Goal: Transaction & Acquisition: Purchase product/service

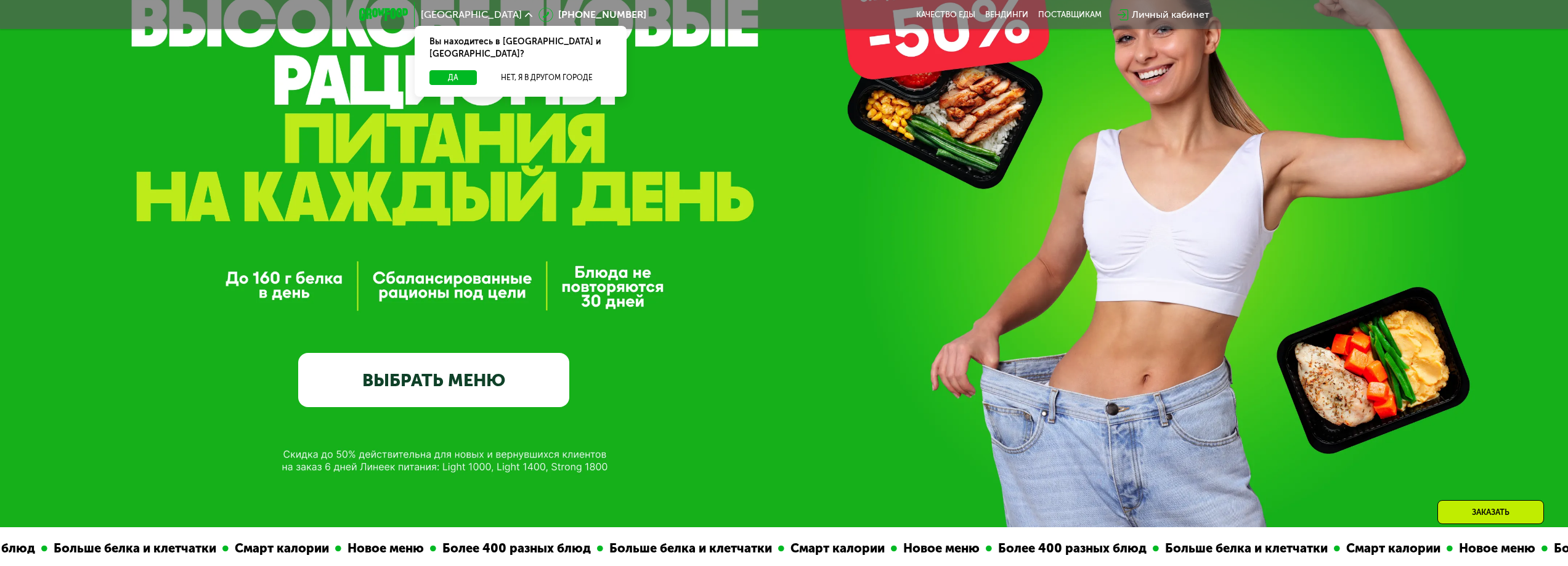
scroll to position [185, 0]
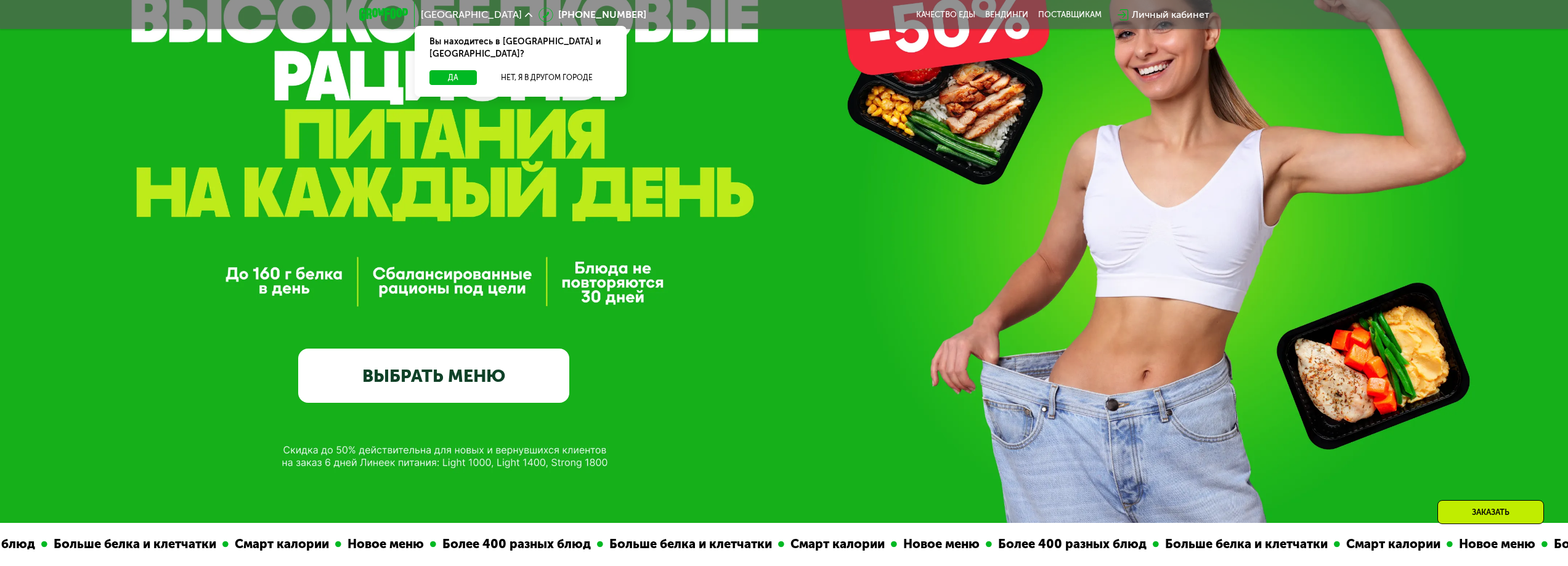
click at [483, 370] on link "ВЫБРАТЬ МЕНЮ" at bounding box center [433, 376] width 271 height 54
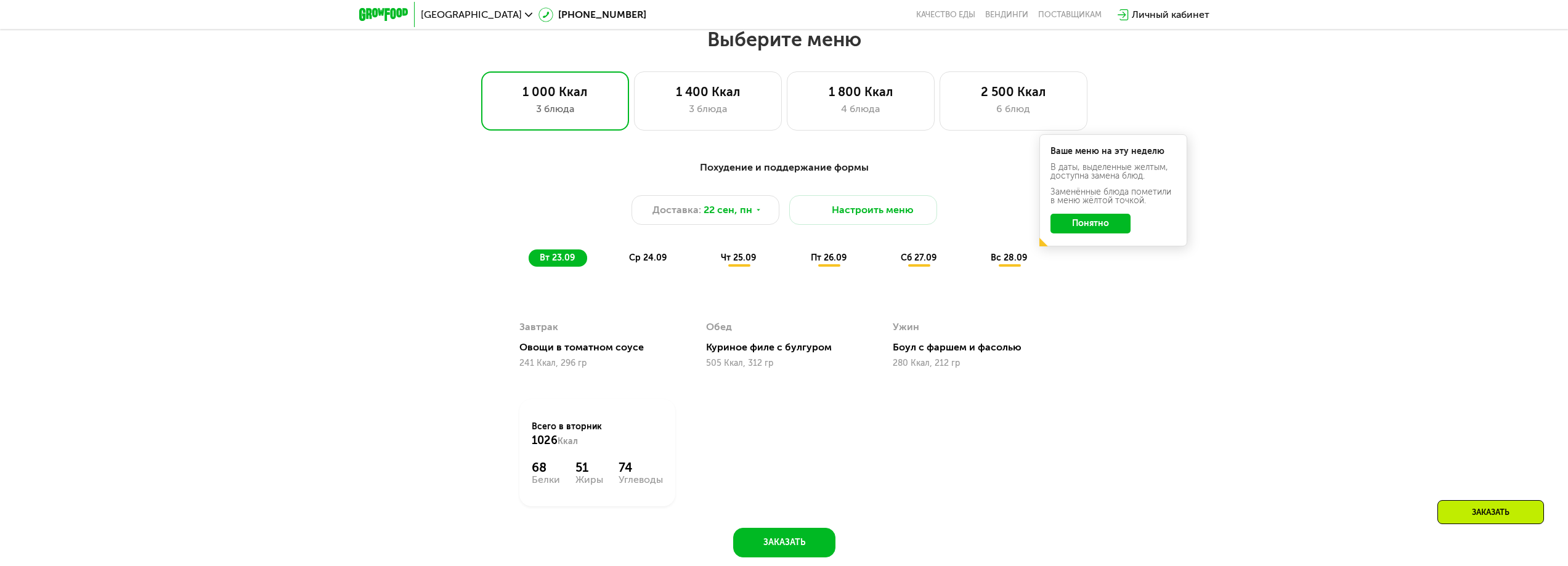
scroll to position [1345, 0]
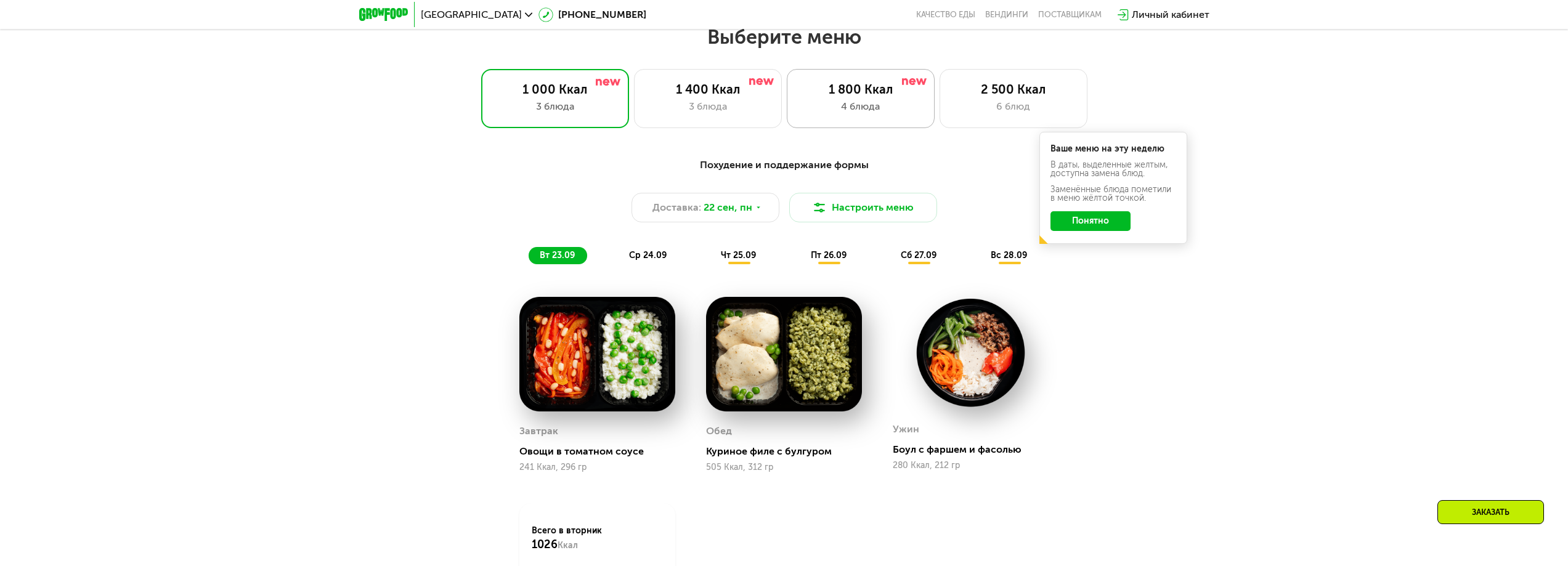
click at [899, 97] on div "1 800 Ккал" at bounding box center [860, 89] width 122 height 15
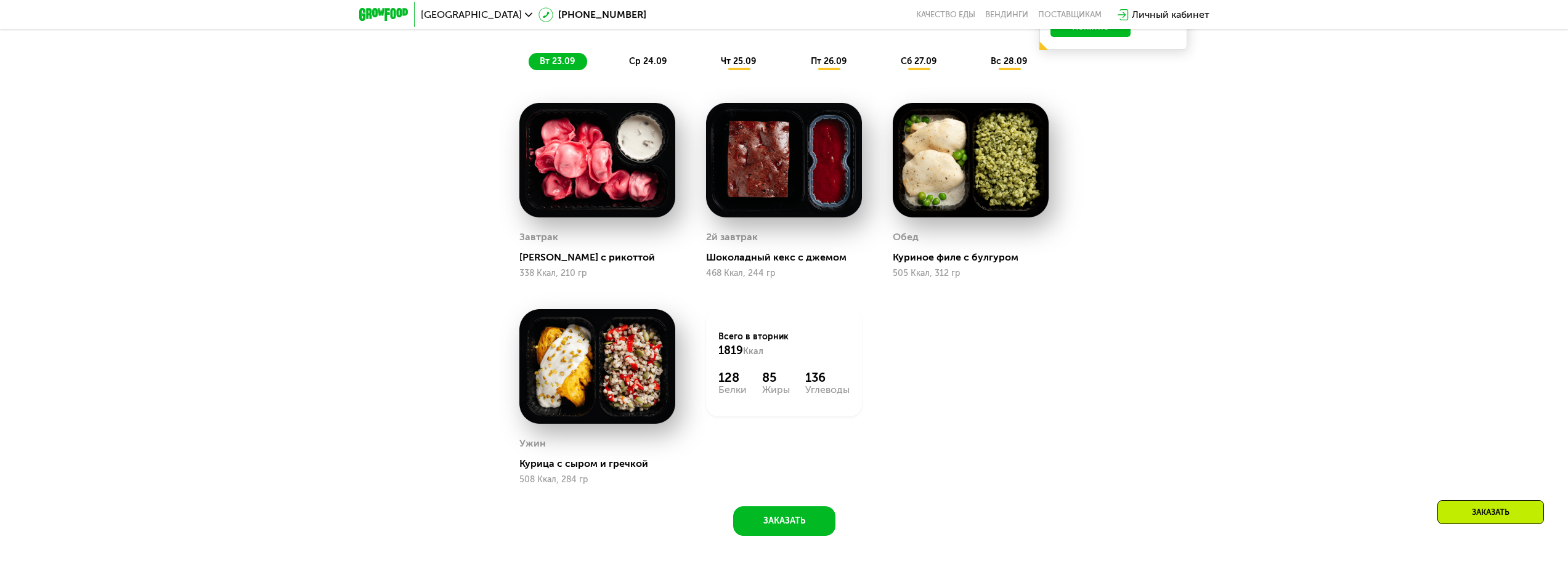
scroll to position [1530, 0]
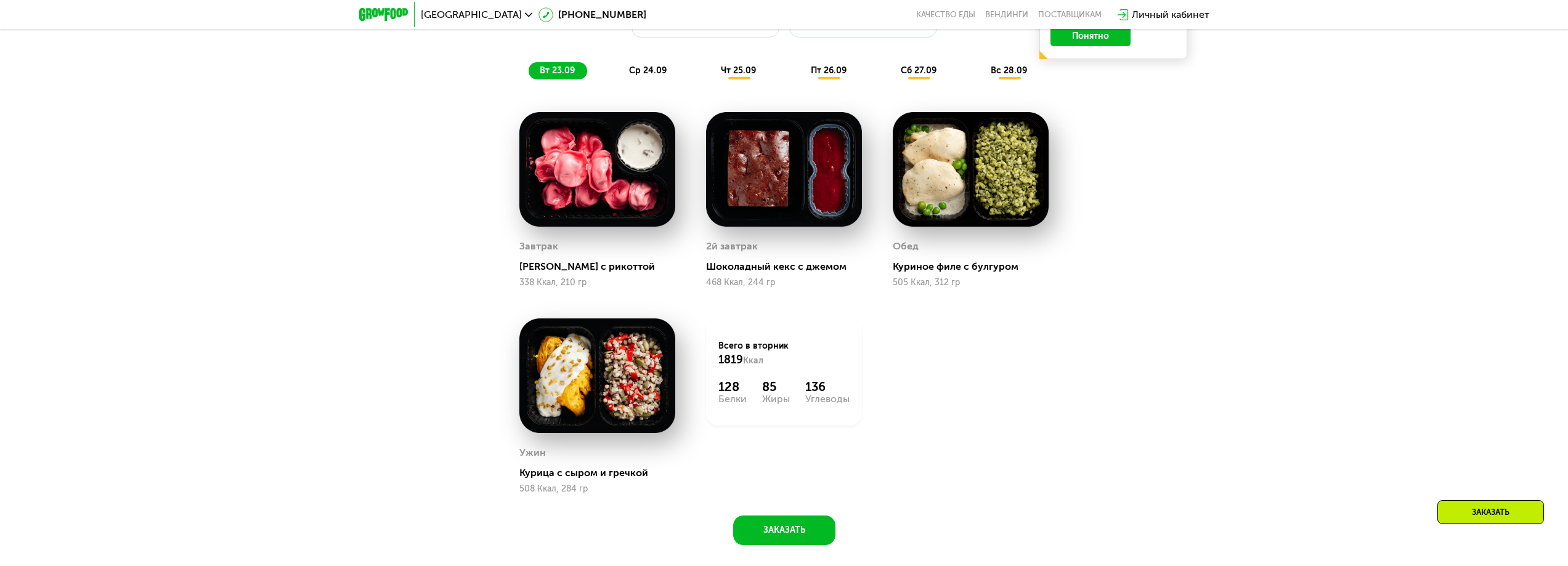
click at [585, 161] on img at bounding box center [596, 169] width 156 height 115
click at [553, 268] on div "[PERSON_NAME] с рикоттой" at bounding box center [602, 266] width 166 height 12
click at [591, 273] on div "[PERSON_NAME] с рикоттой" at bounding box center [602, 266] width 166 height 12
click at [561, 154] on img at bounding box center [596, 169] width 156 height 115
click at [561, 154] on img at bounding box center [596, 169] width 156 height 115
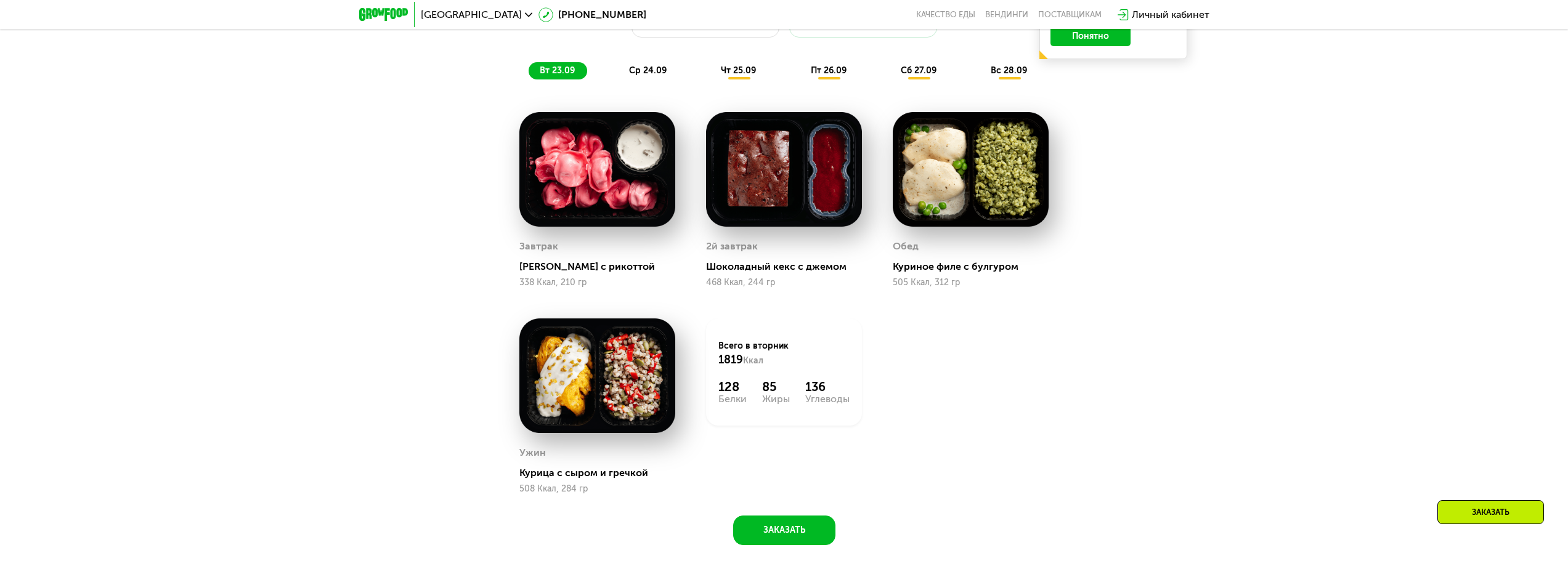
click at [648, 72] on span "ср 24.09" at bounding box center [647, 70] width 37 height 10
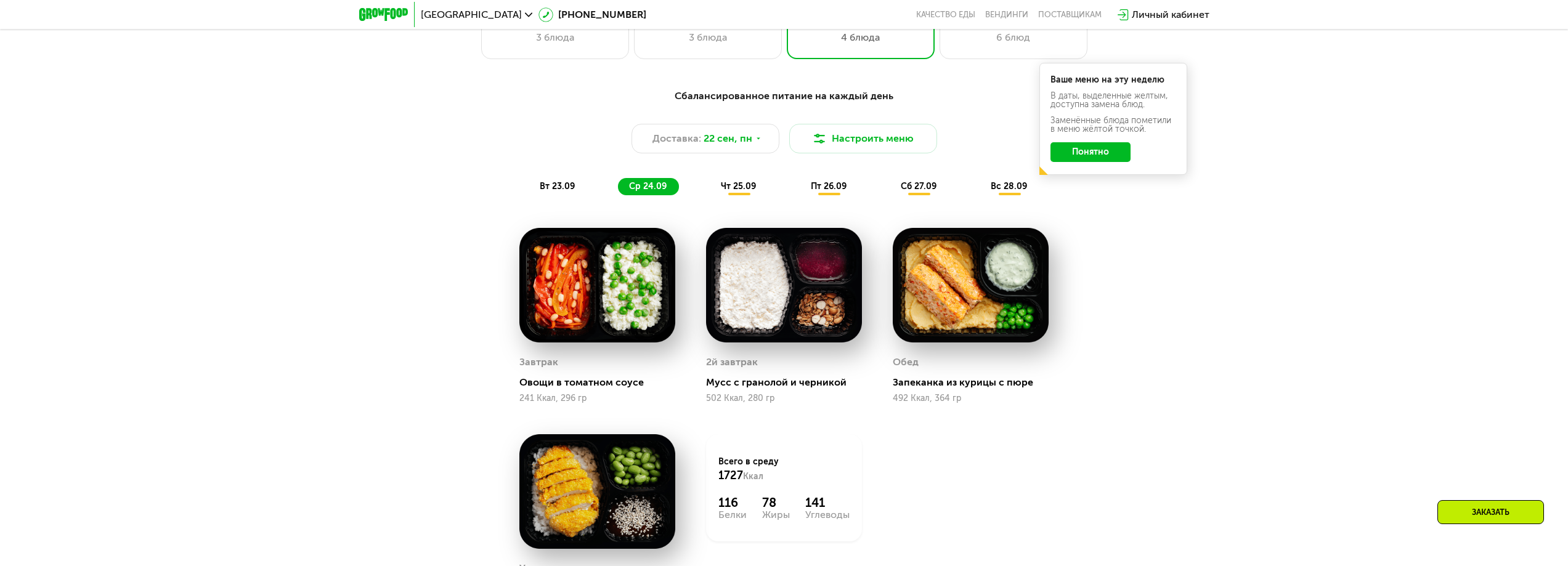
scroll to position [1406, 0]
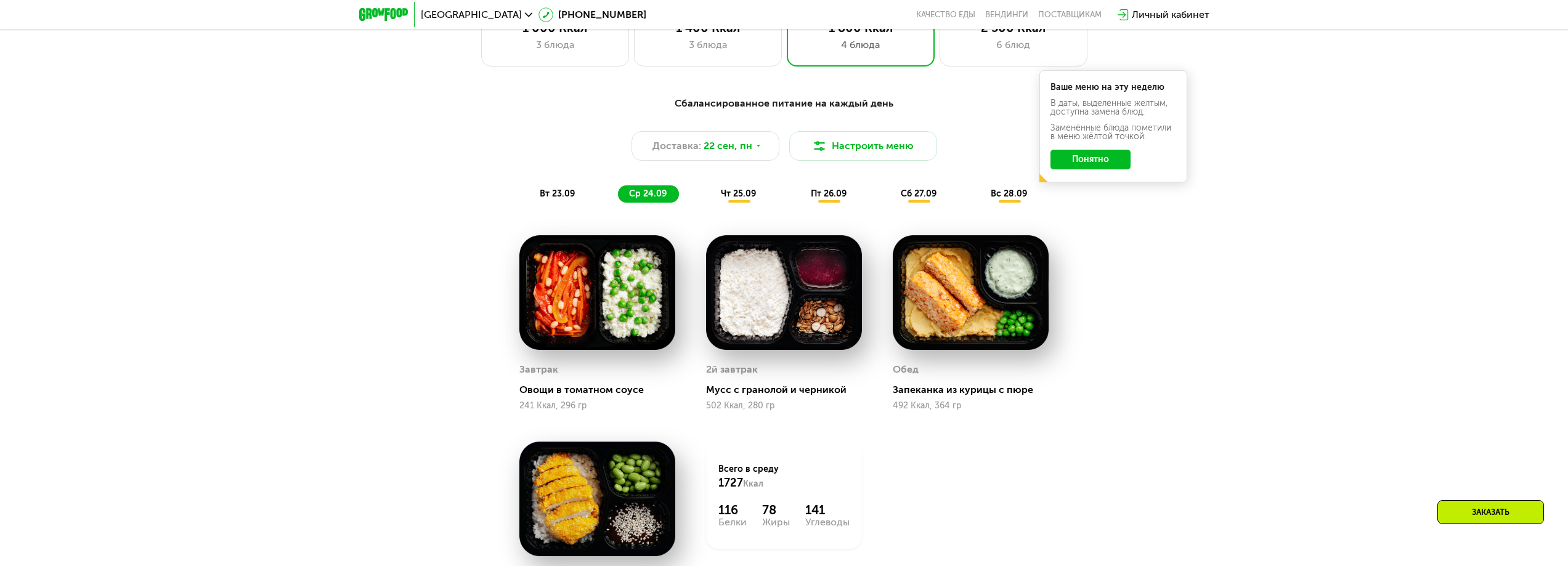
click at [762, 197] on div "чт 25.09" at bounding box center [739, 195] width 58 height 18
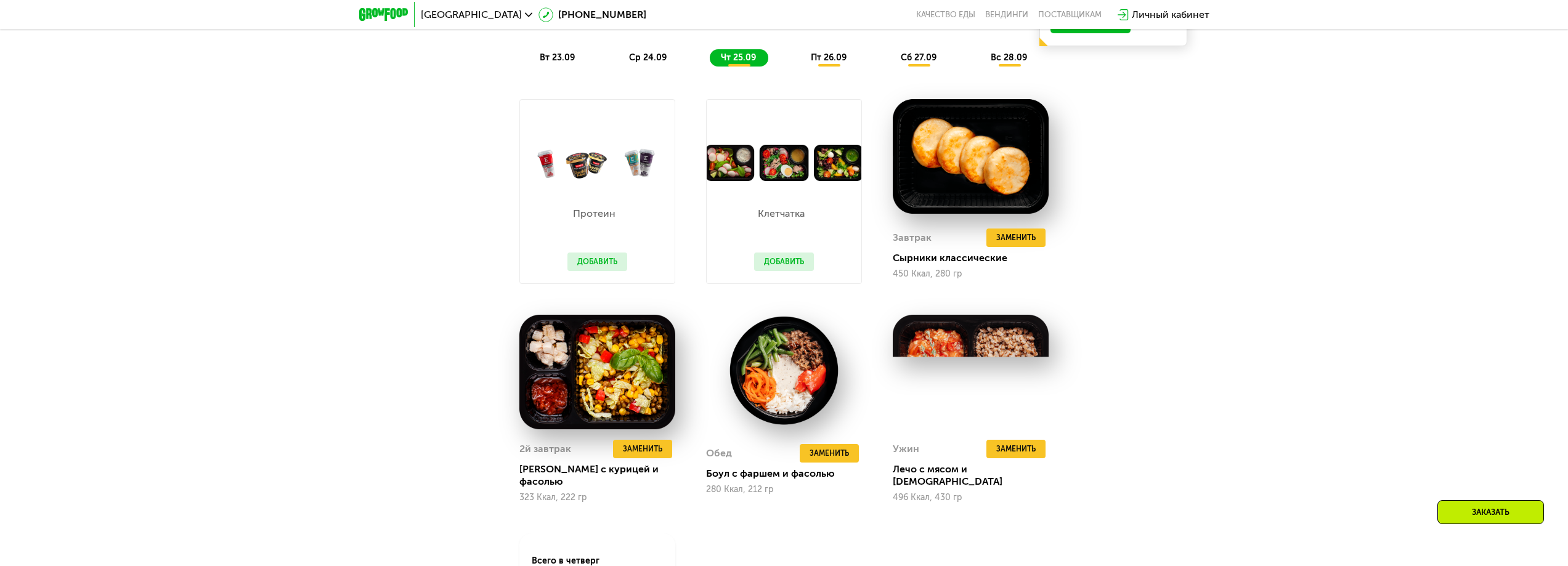
scroll to position [1530, 0]
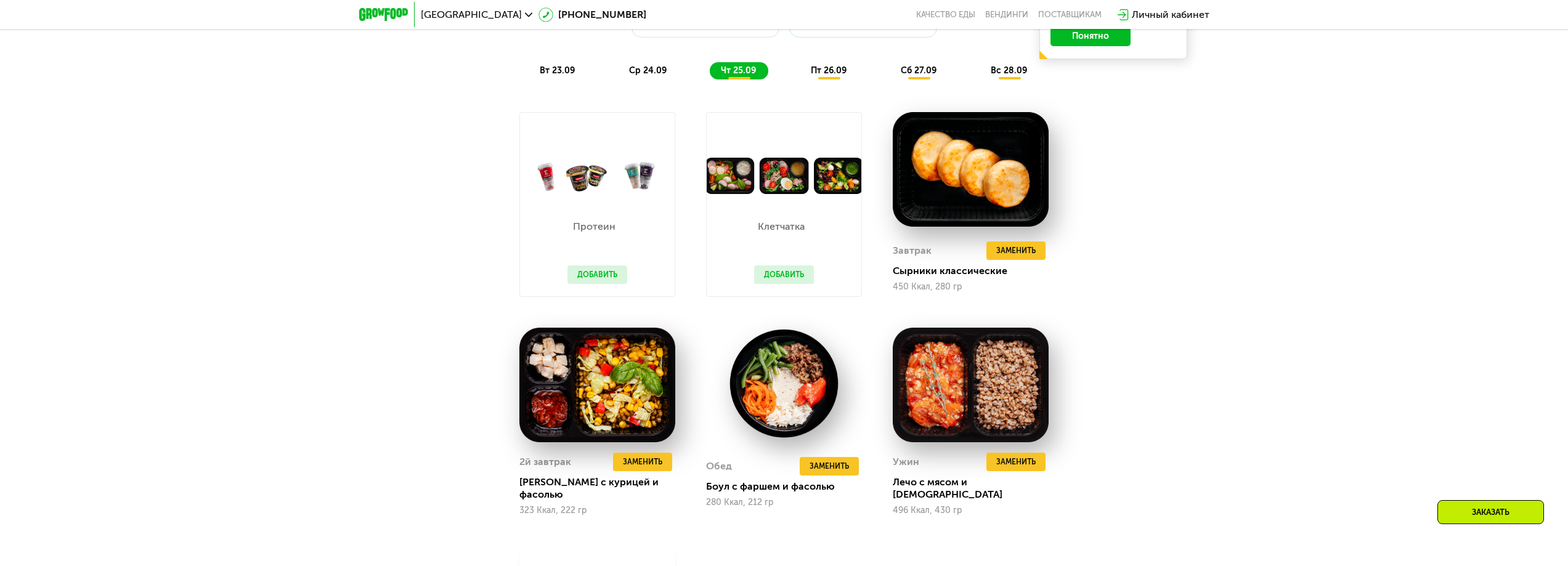
click at [743, 182] on img at bounding box center [784, 176] width 155 height 37
click at [777, 277] on button "Добавить" at bounding box center [784, 274] width 60 height 18
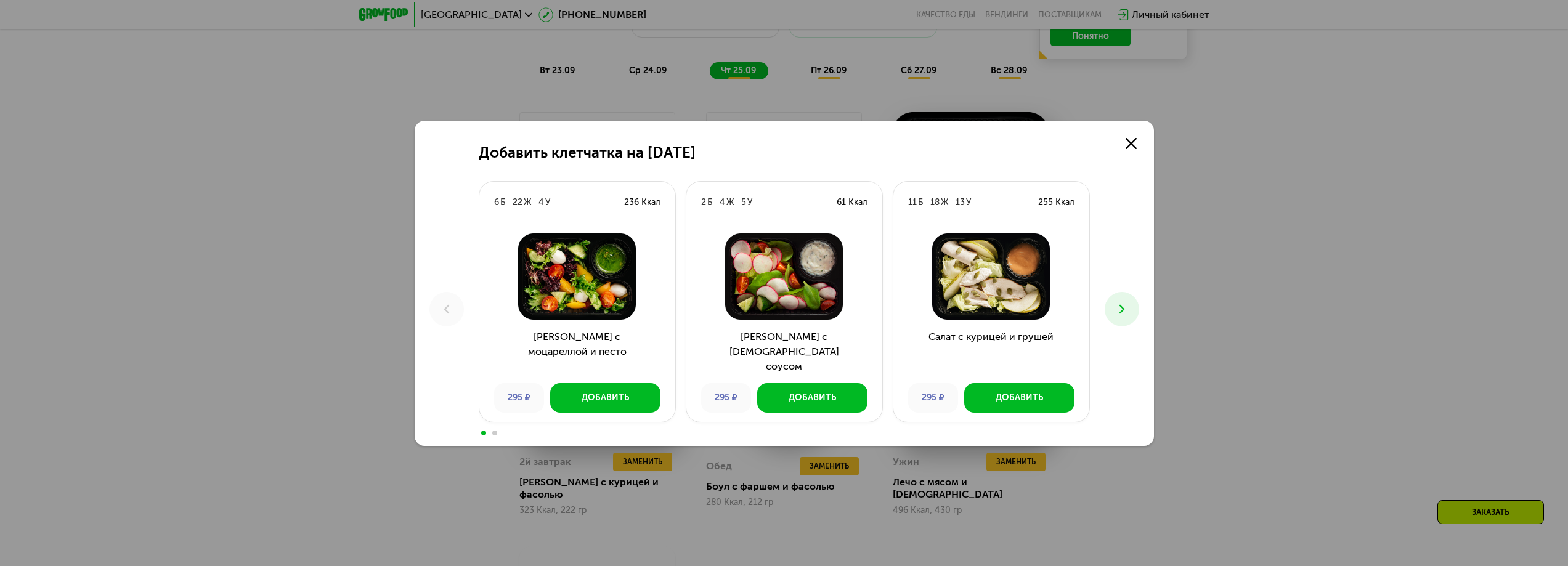
click at [1114, 306] on icon at bounding box center [1121, 309] width 15 height 15
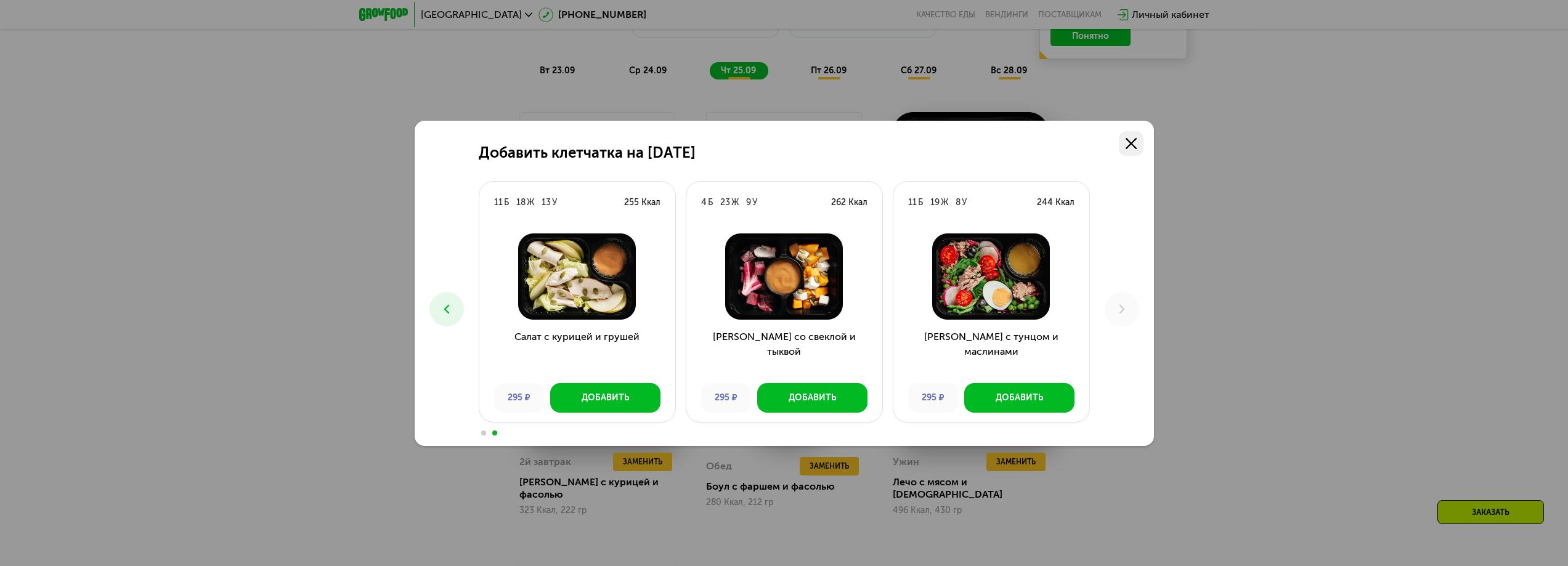
click at [1138, 145] on link at bounding box center [1131, 144] width 25 height 25
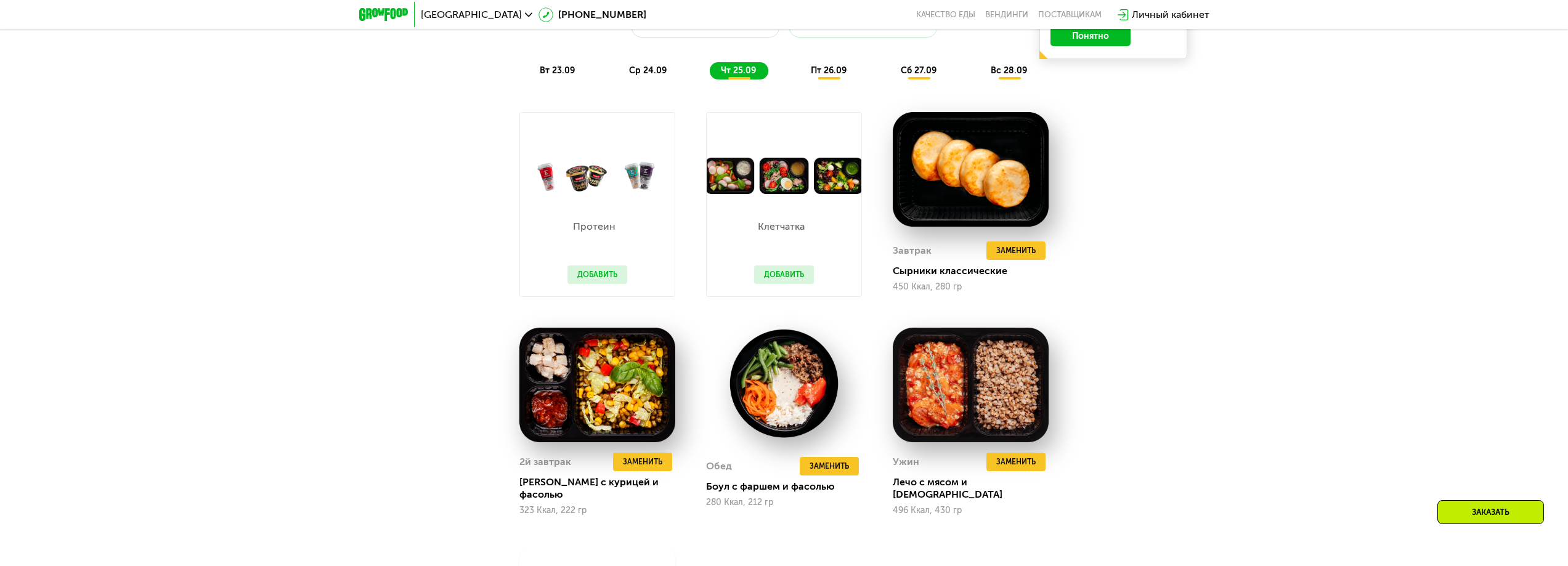
click at [830, 73] on span "пт 26.09" at bounding box center [828, 70] width 36 height 10
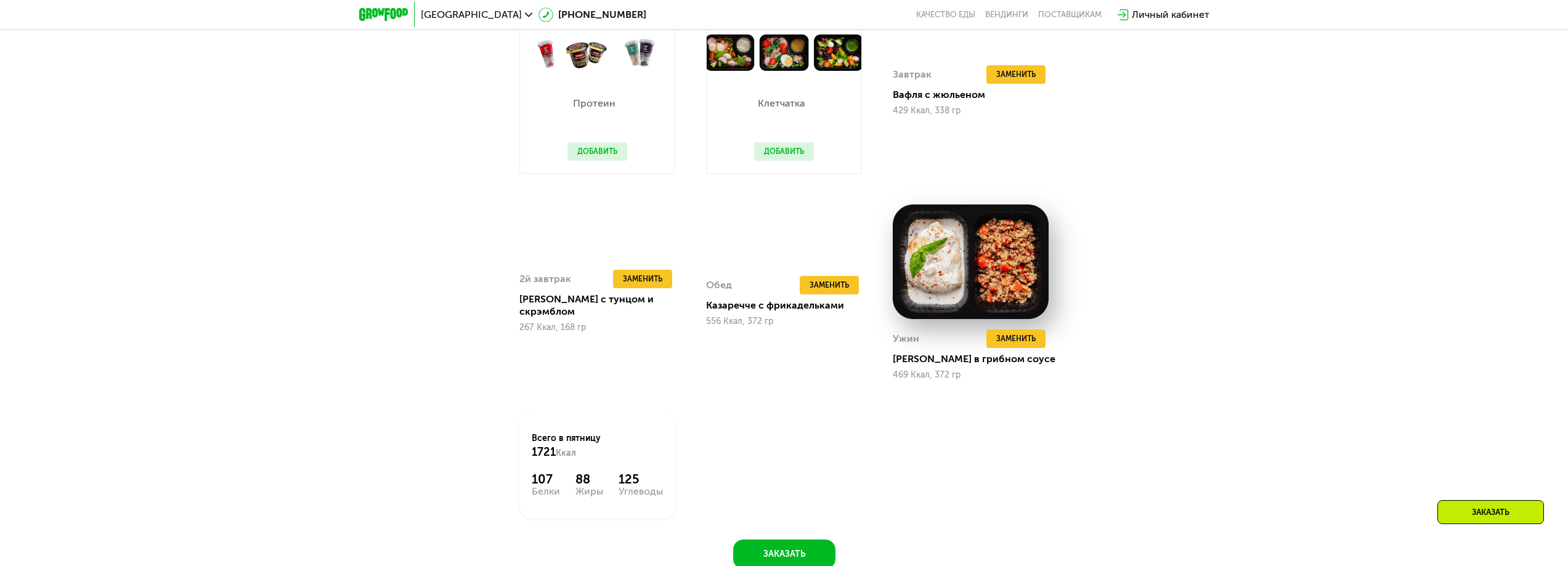
scroll to position [1406, 0]
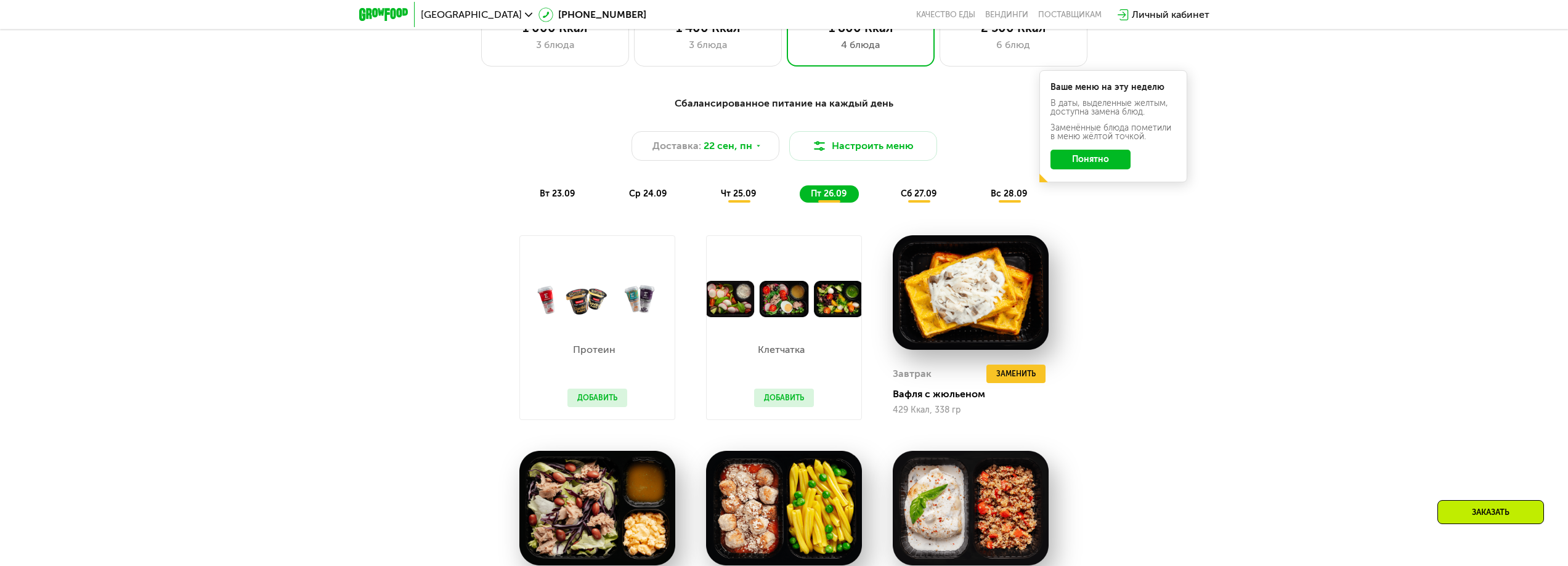
click at [924, 190] on div "сб 27.09" at bounding box center [919, 195] width 59 height 18
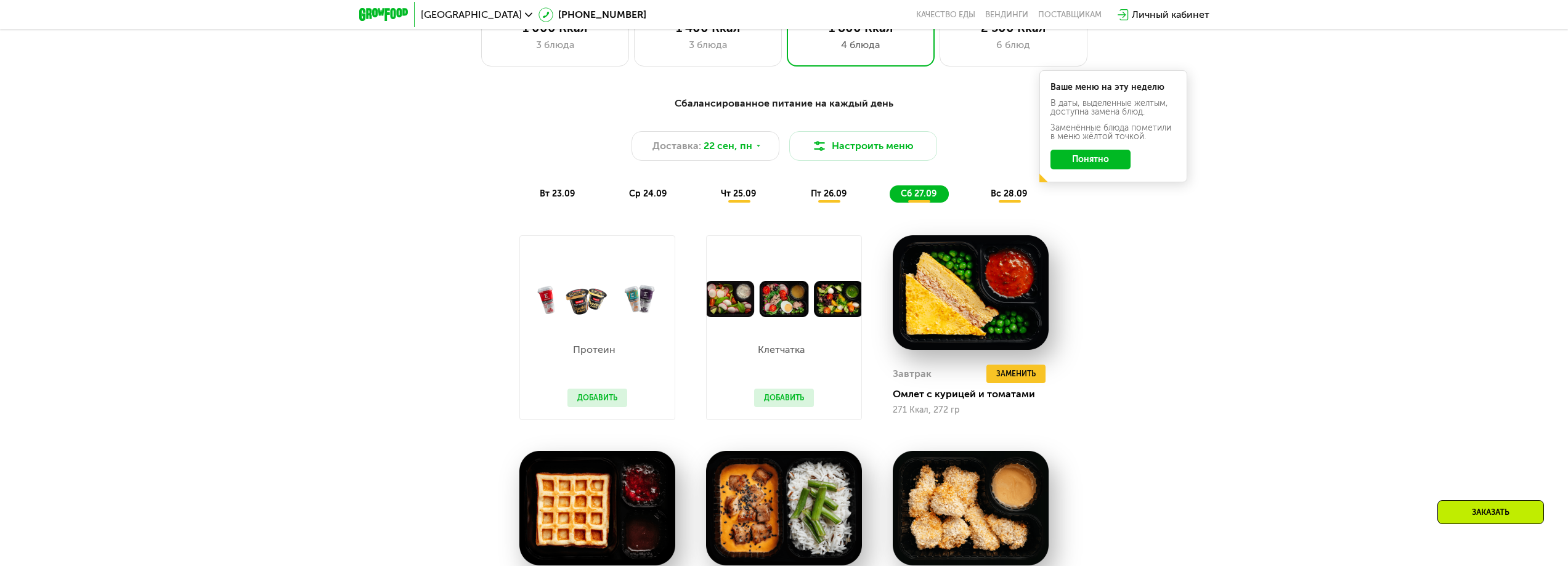
click at [1012, 197] on span "вс 28.09" at bounding box center [1009, 194] width 37 height 10
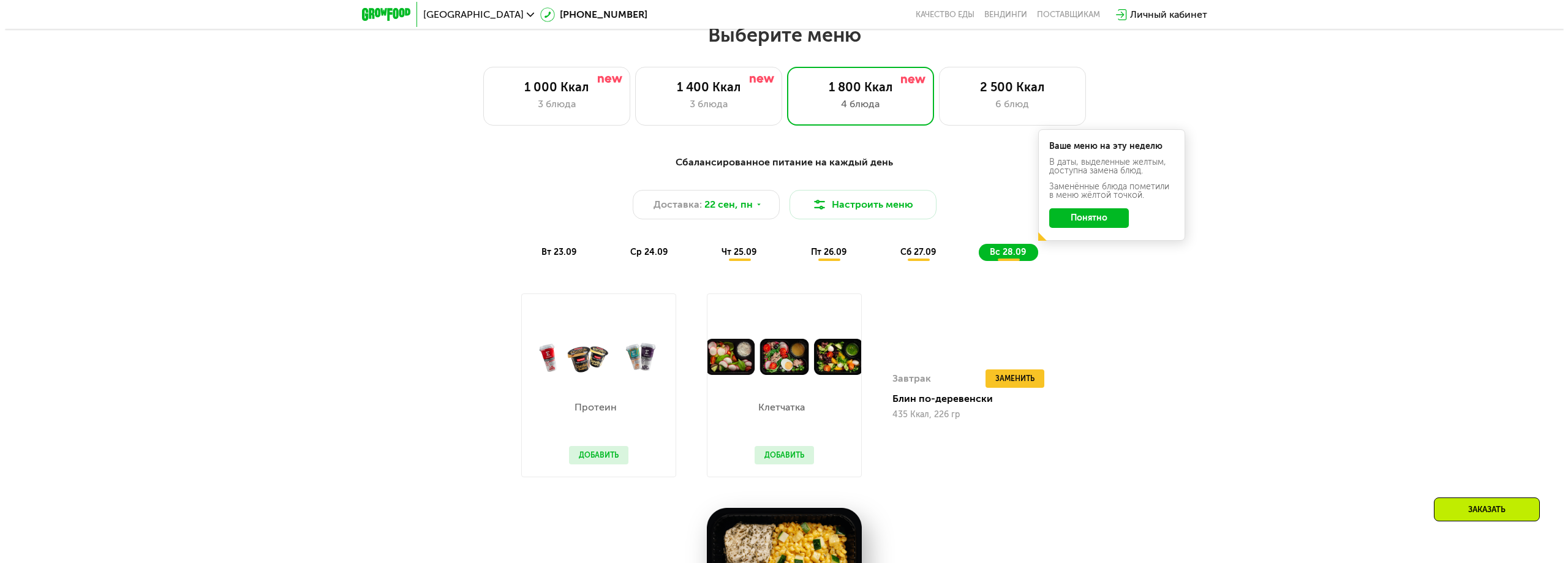
scroll to position [1338, 0]
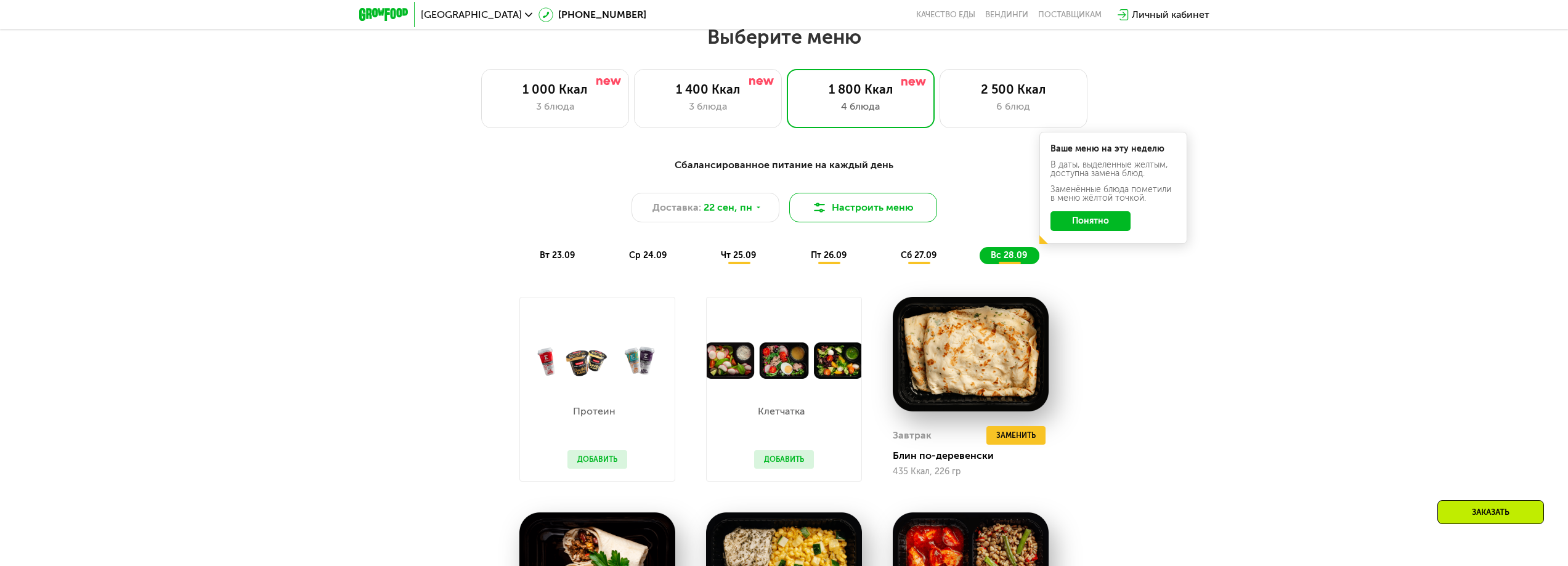
click at [871, 214] on button "Настроить меню" at bounding box center [863, 208] width 148 height 29
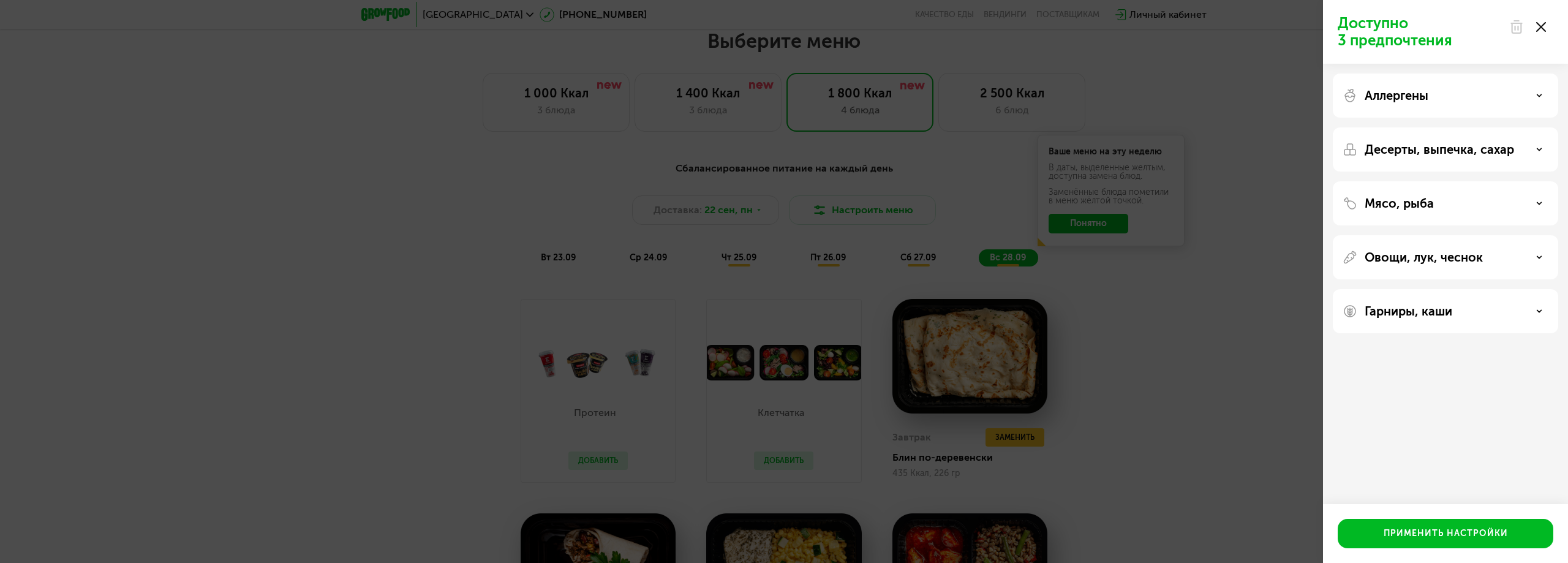
click at [1532, 88] on div "Аллергены" at bounding box center [1446, 95] width 225 height 44
click at [1535, 92] on div "Аллергены" at bounding box center [1445, 95] width 206 height 15
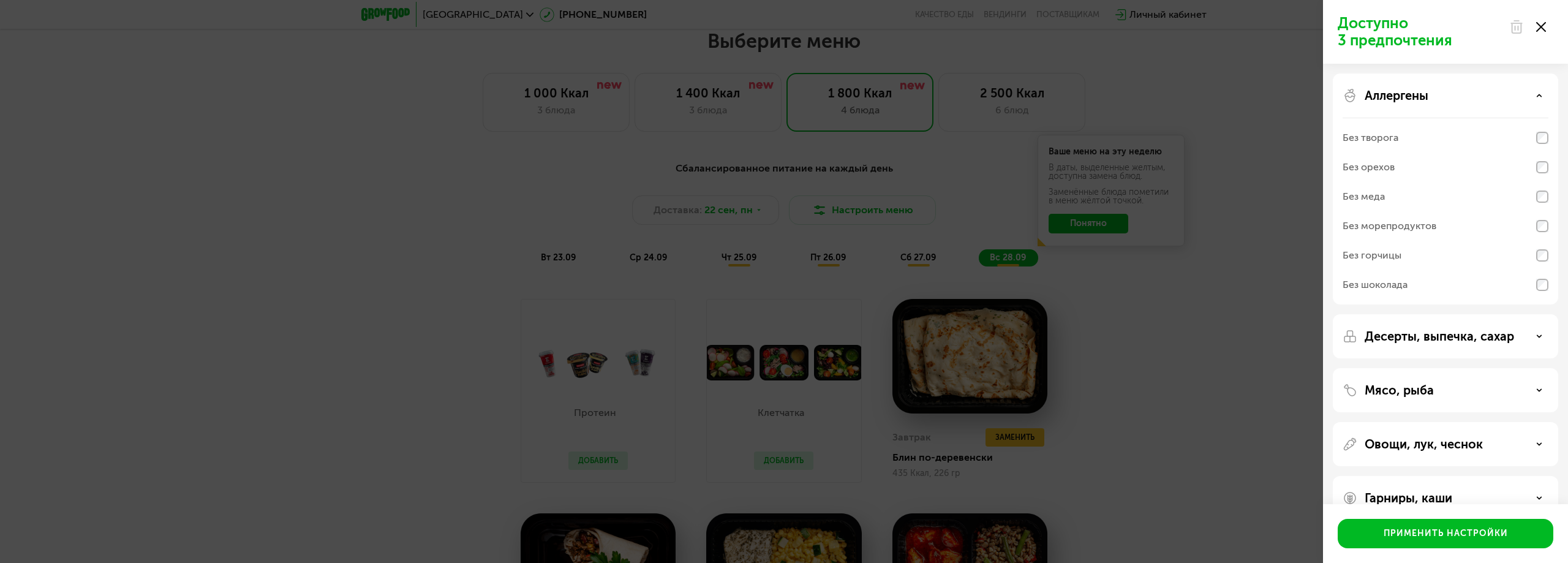
click at [1535, 92] on div "Аллергены" at bounding box center [1445, 95] width 206 height 15
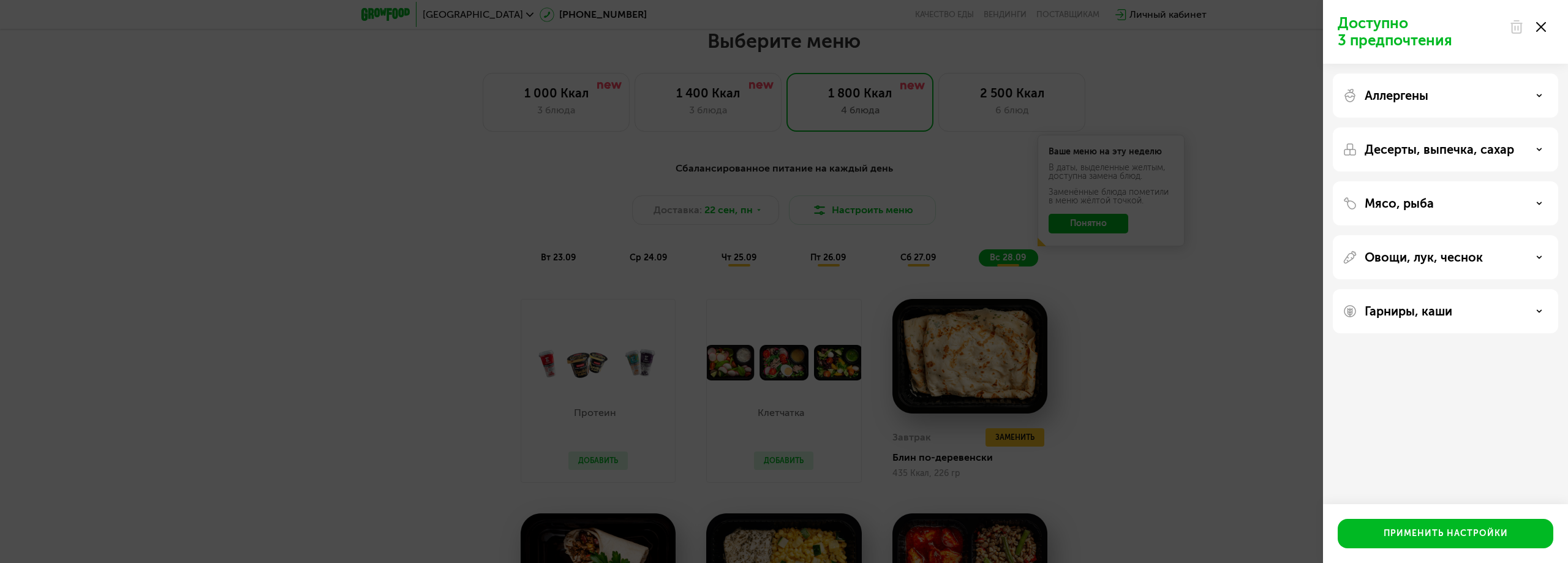
click at [1533, 145] on div "Десерты, выпечка, сахар" at bounding box center [1445, 150] width 206 height 15
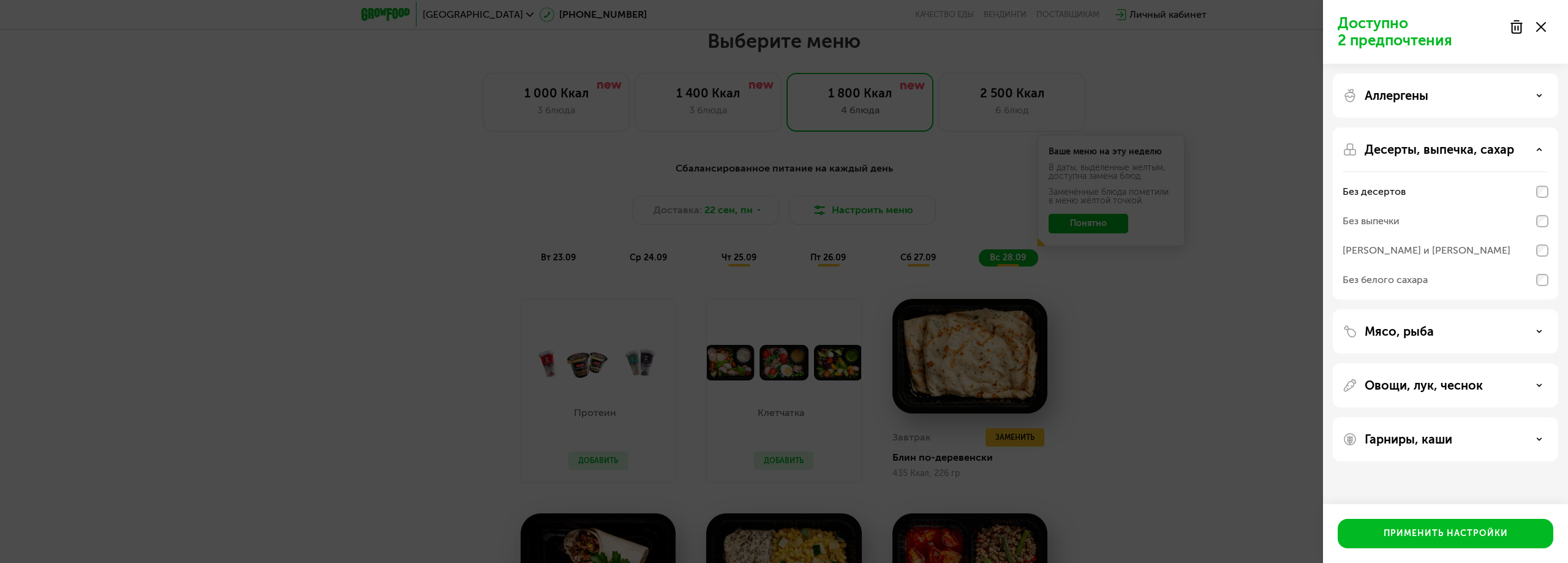
drag, startPoint x: 1542, startPoint y: 334, endPoint x: 1530, endPoint y: 333, distance: 12.0
click at [1530, 333] on div "Мясо, рыба" at bounding box center [1445, 332] width 206 height 15
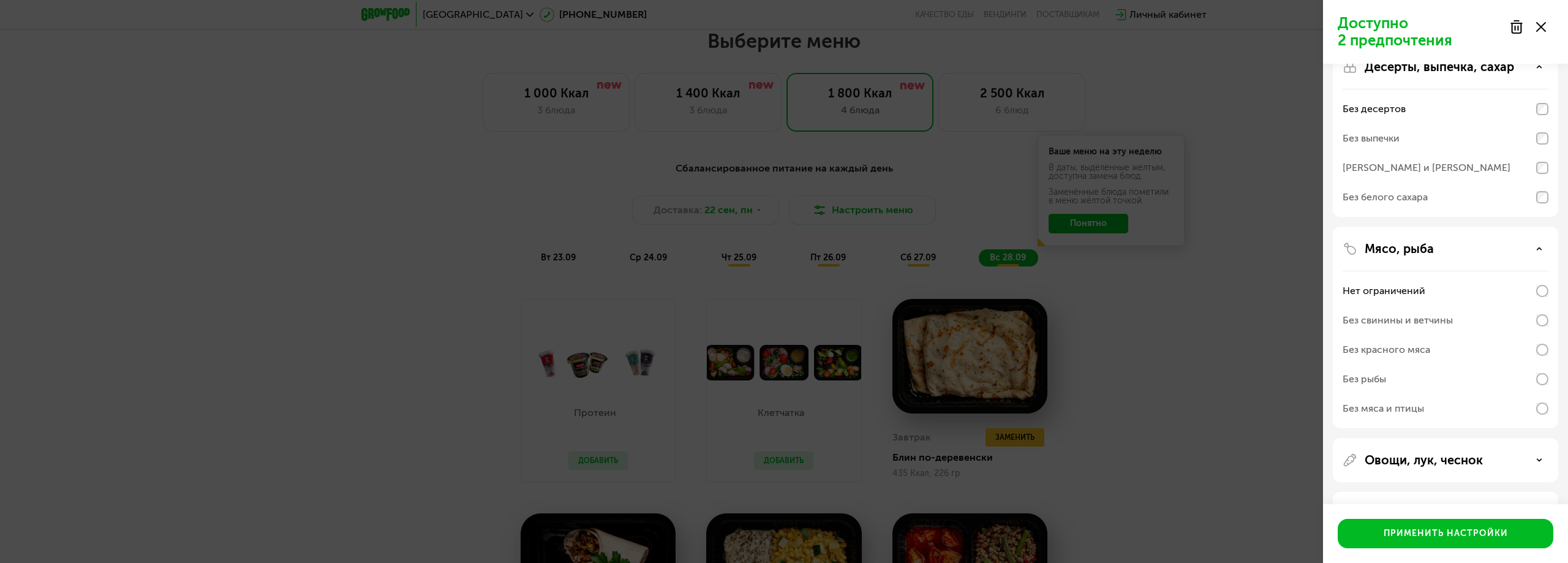
scroll to position [123, 0]
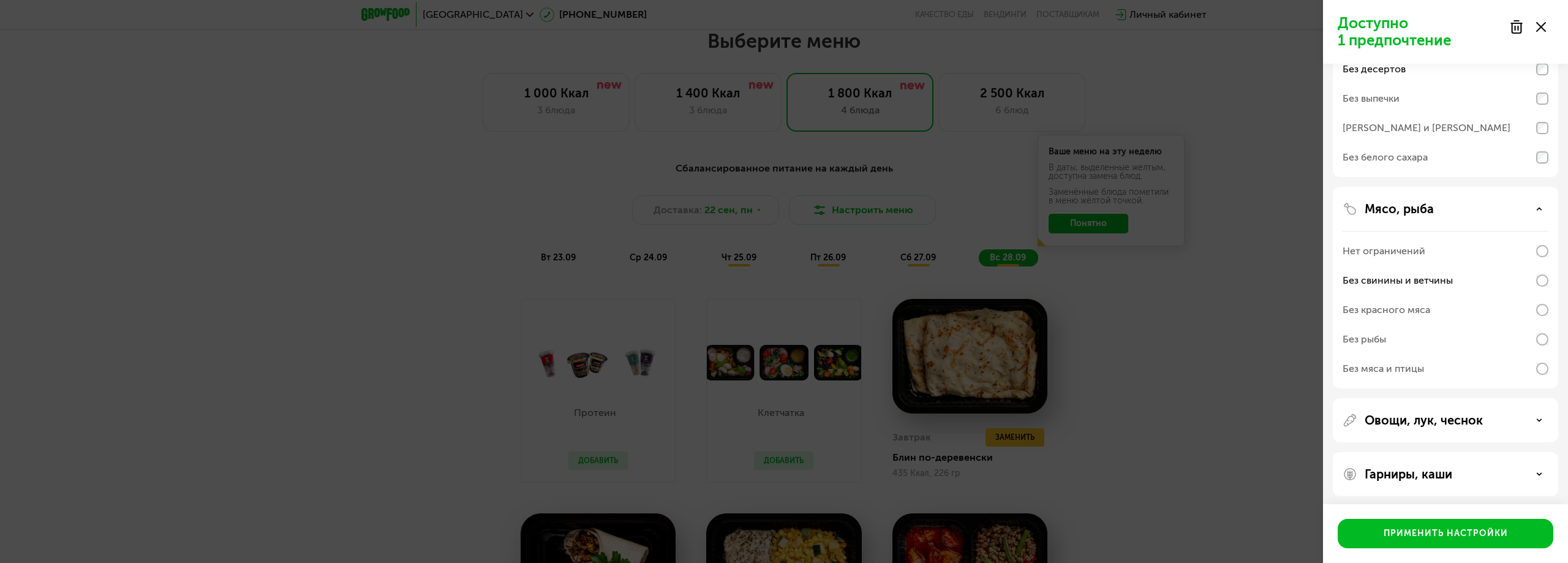
click at [1509, 471] on div "Гарниры, каши" at bounding box center [1445, 474] width 206 height 15
click at [1543, 470] on div "Гарниры, каши" at bounding box center [1445, 474] width 206 height 15
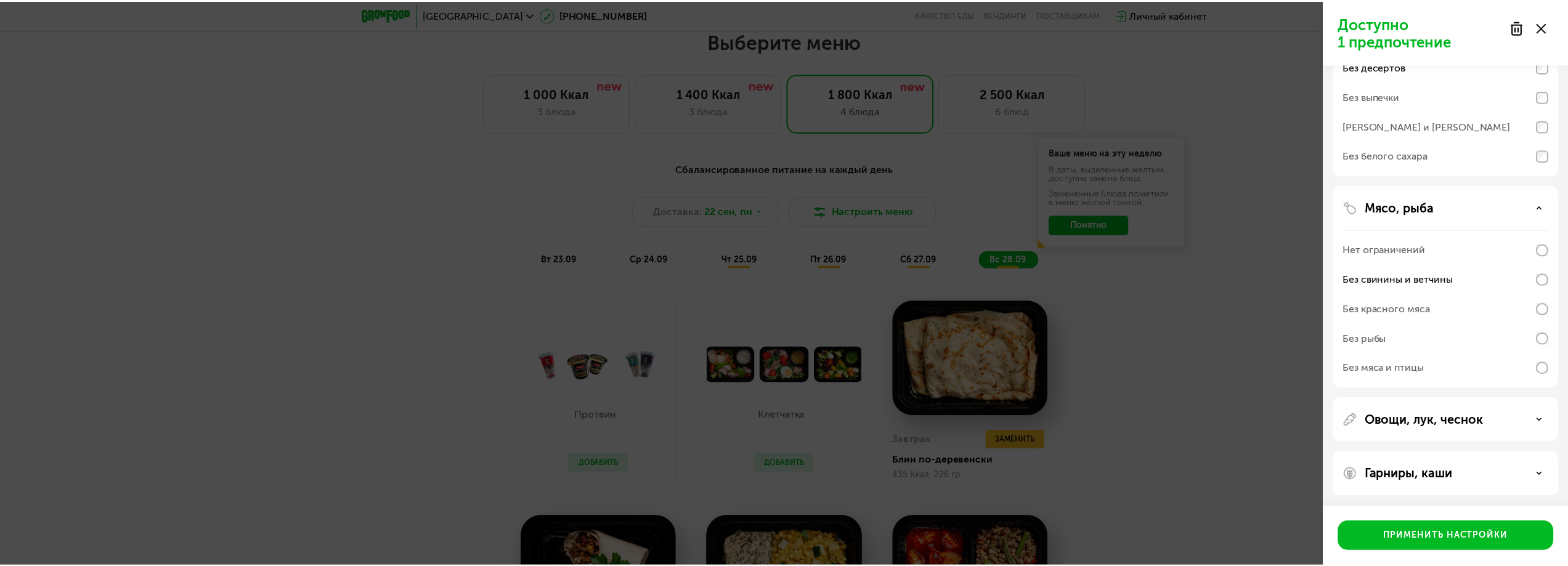
scroll to position [127, 0]
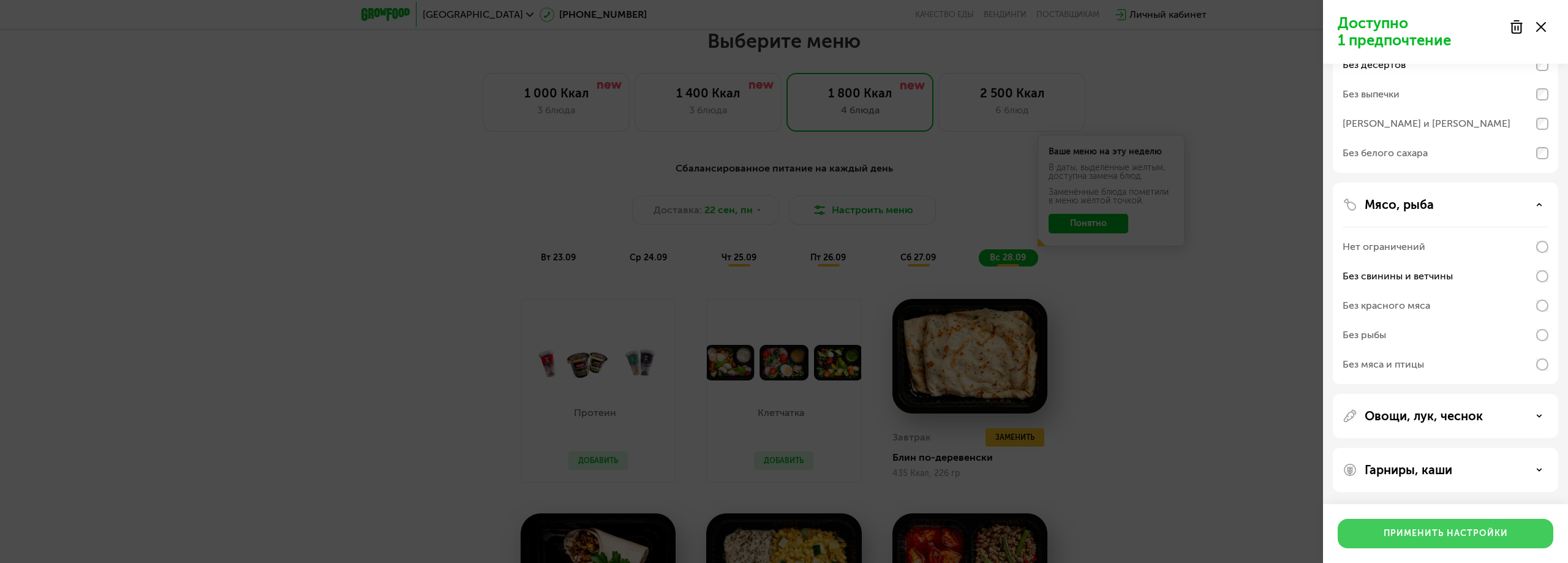
click at [1468, 528] on div "Применить настройки" at bounding box center [1446, 534] width 124 height 12
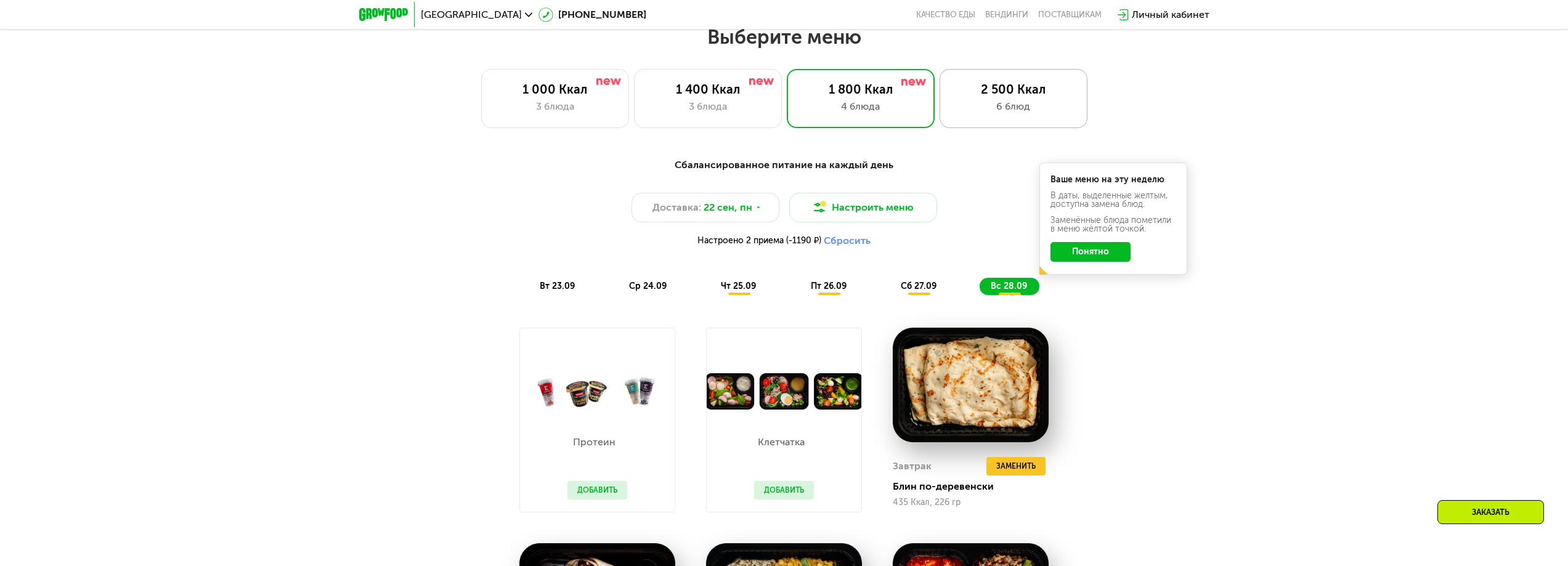
click at [985, 94] on div "2 500 Ккал" at bounding box center [1013, 89] width 122 height 15
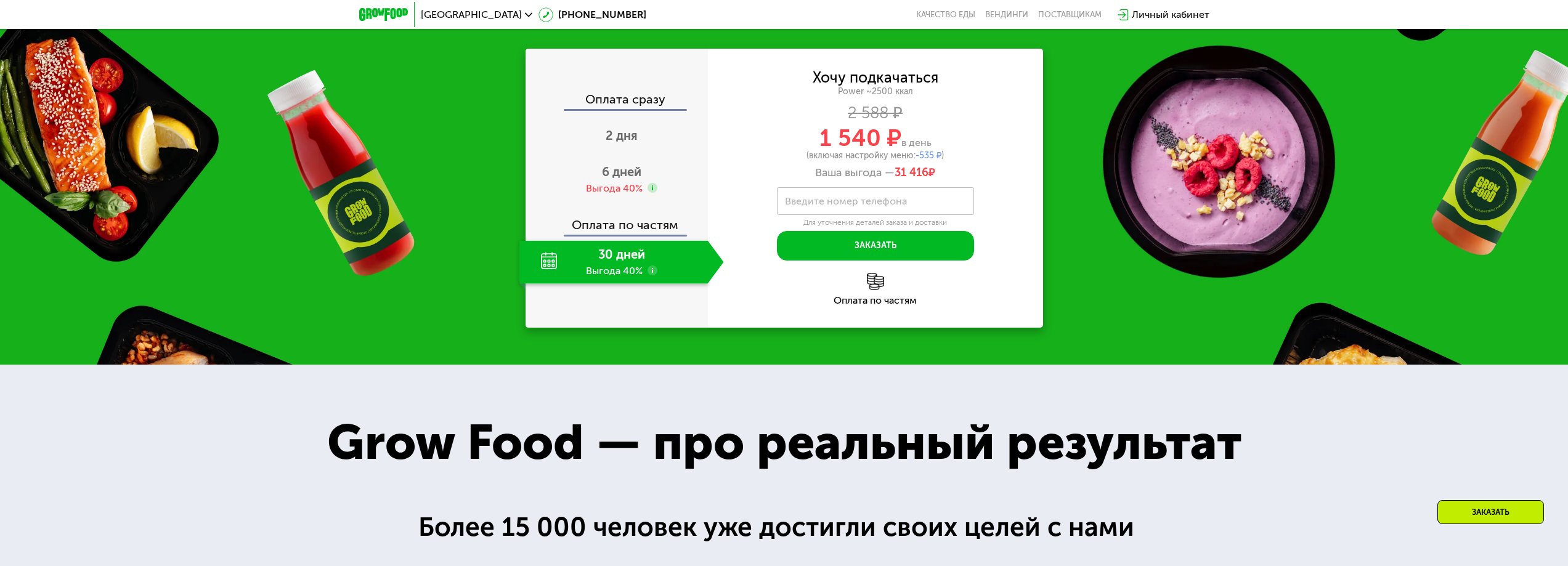
scroll to position [2208, 0]
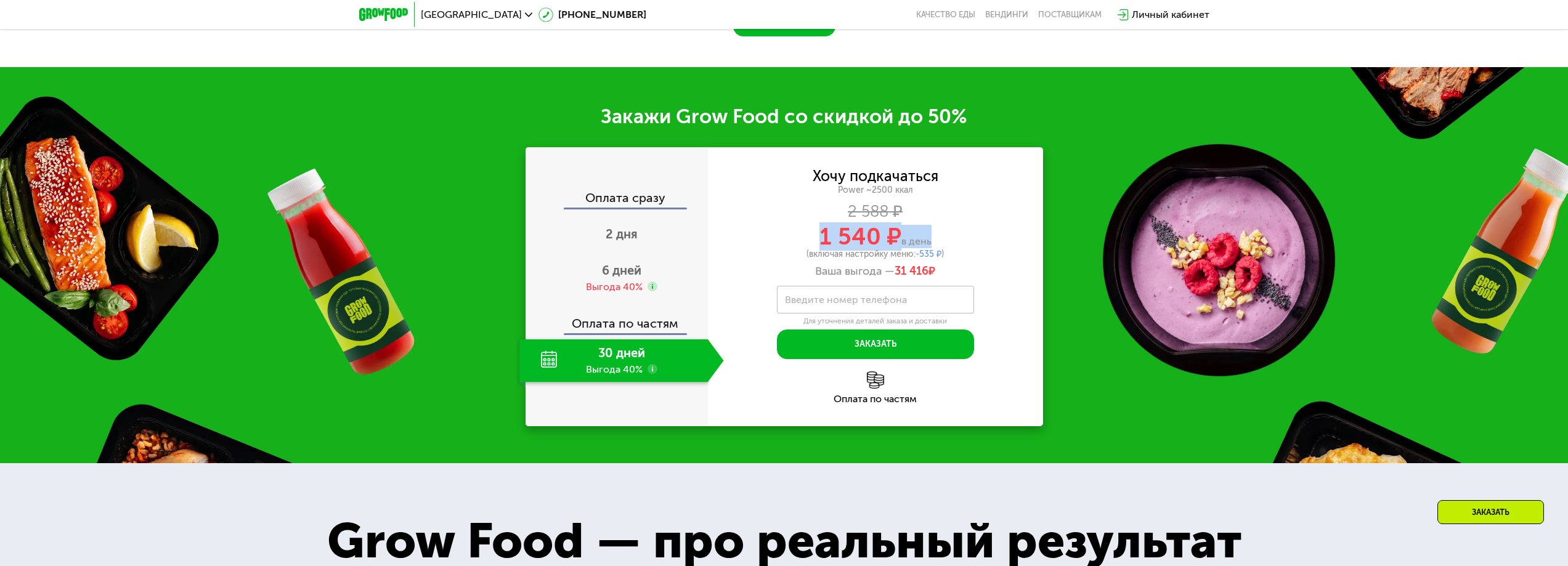
drag, startPoint x: 845, startPoint y: 257, endPoint x: 926, endPoint y: 255, distance: 81.0
click at [926, 249] on div "1 540 ₽ в день" at bounding box center [875, 237] width 335 height 23
drag, startPoint x: 926, startPoint y: 255, endPoint x: 963, endPoint y: 264, distance: 38.1
click at [928, 247] on span "в день" at bounding box center [916, 241] width 30 height 12
click at [983, 249] on div "1 540 ₽ в день" at bounding box center [875, 237] width 335 height 23
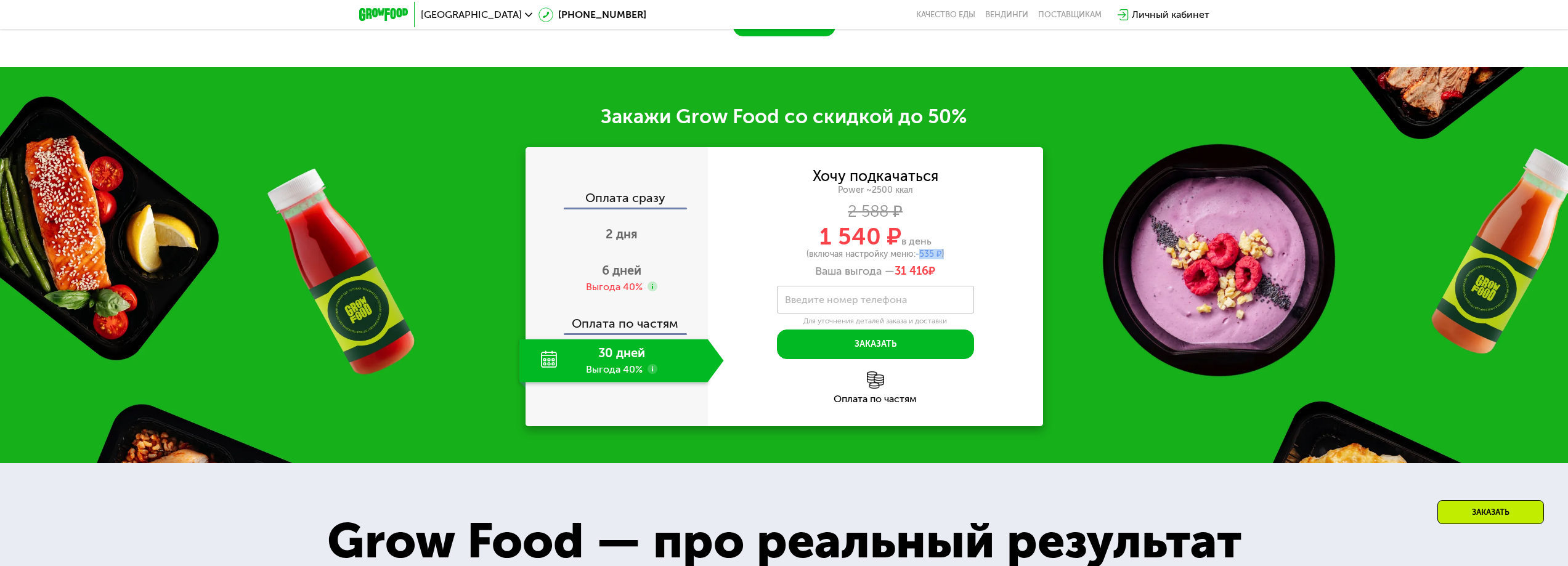
drag, startPoint x: 920, startPoint y: 268, endPoint x: 950, endPoint y: 268, distance: 30.0
click at [950, 259] on div "(включая настройку меню: -535 ₽ )" at bounding box center [875, 254] width 335 height 9
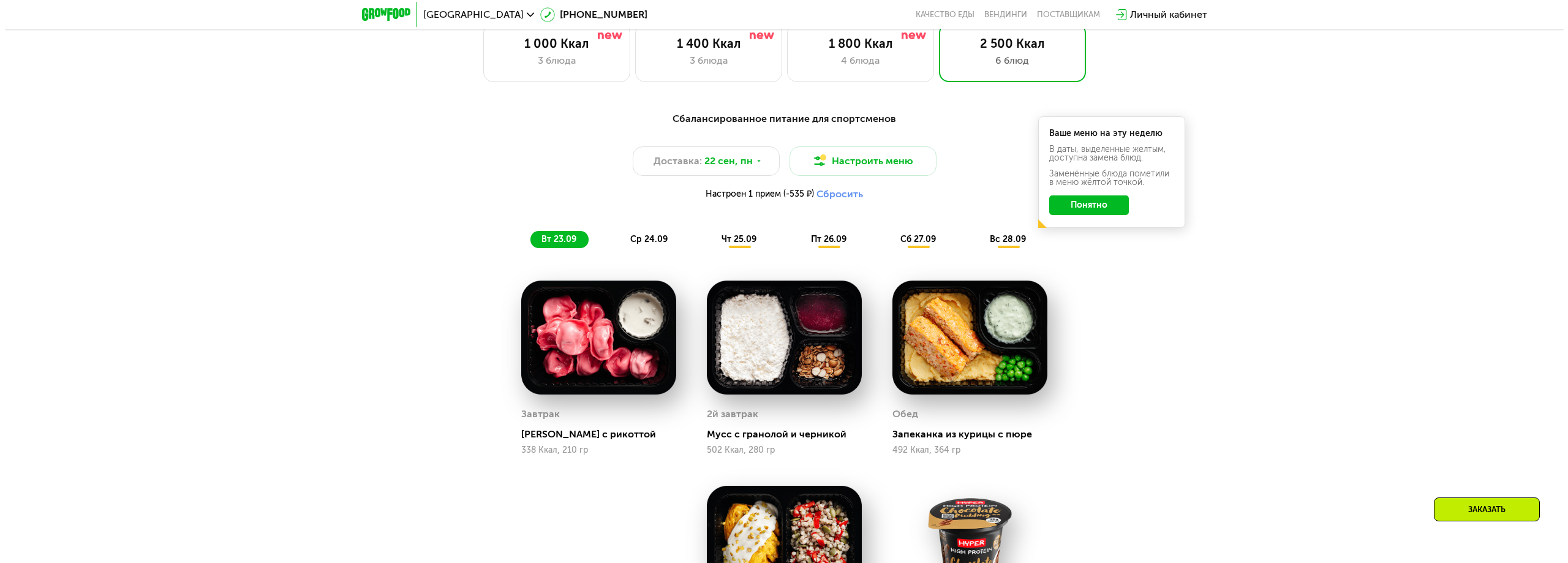
scroll to position [1410, 0]
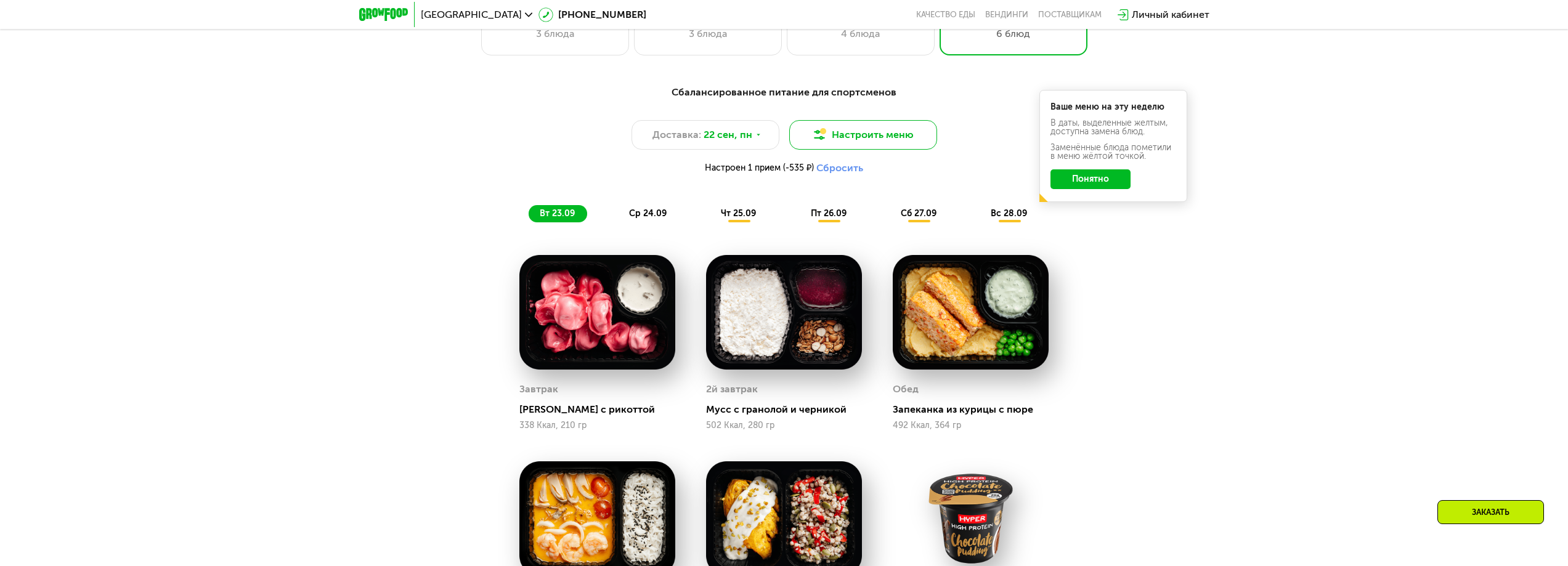
click at [871, 133] on button "Настроить меню" at bounding box center [863, 135] width 148 height 29
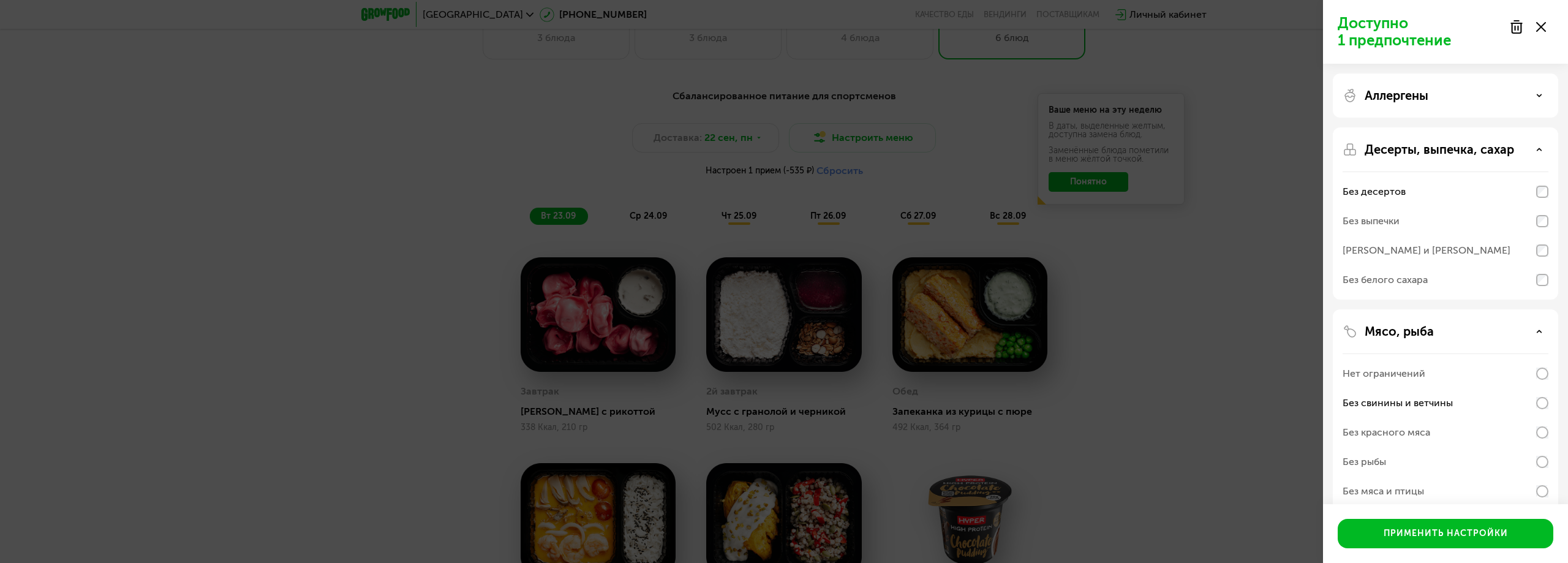
click at [1543, 24] on icon at bounding box center [1541, 26] width 9 height 9
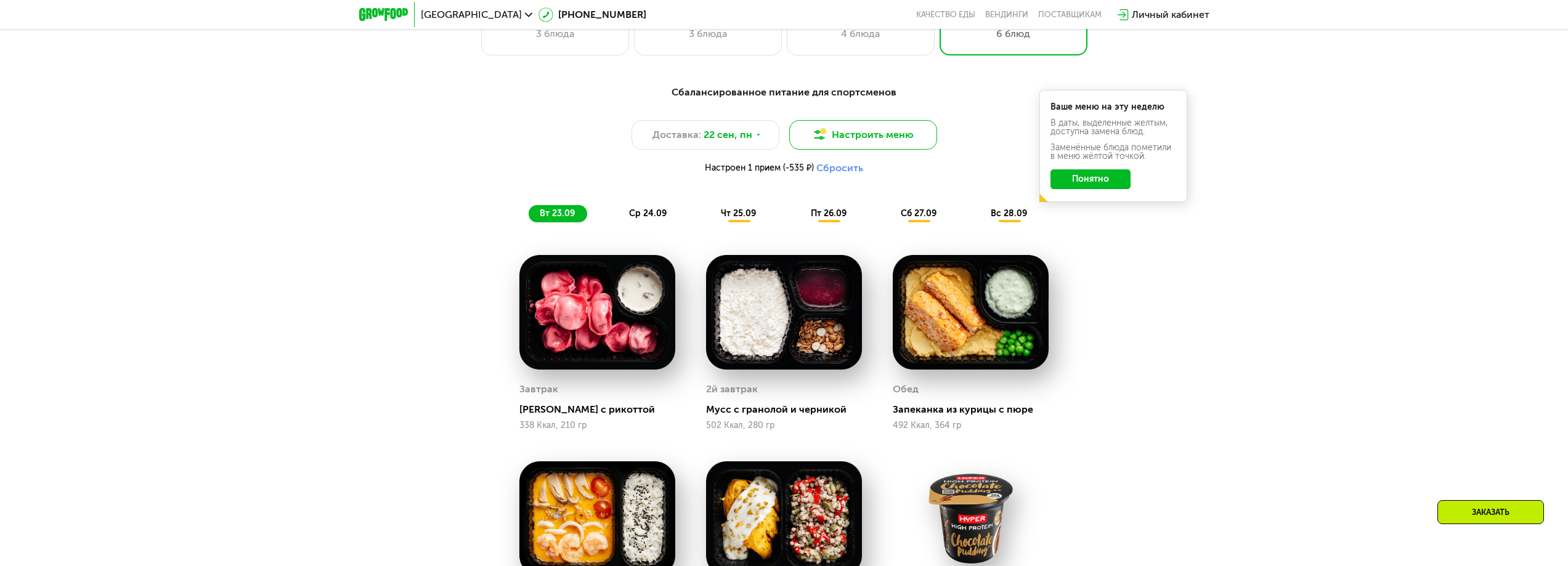
click at [858, 132] on button "Настроить меню" at bounding box center [863, 135] width 148 height 29
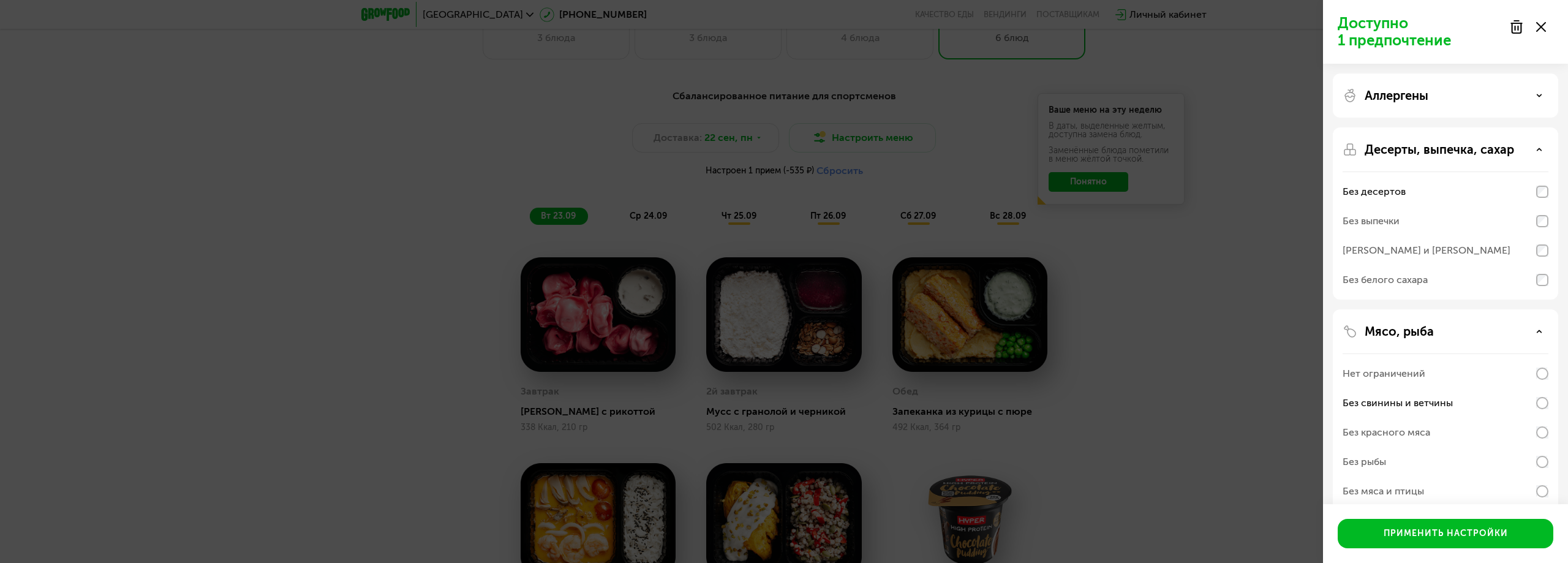
click at [1516, 29] on use at bounding box center [1516, 27] width 10 height 12
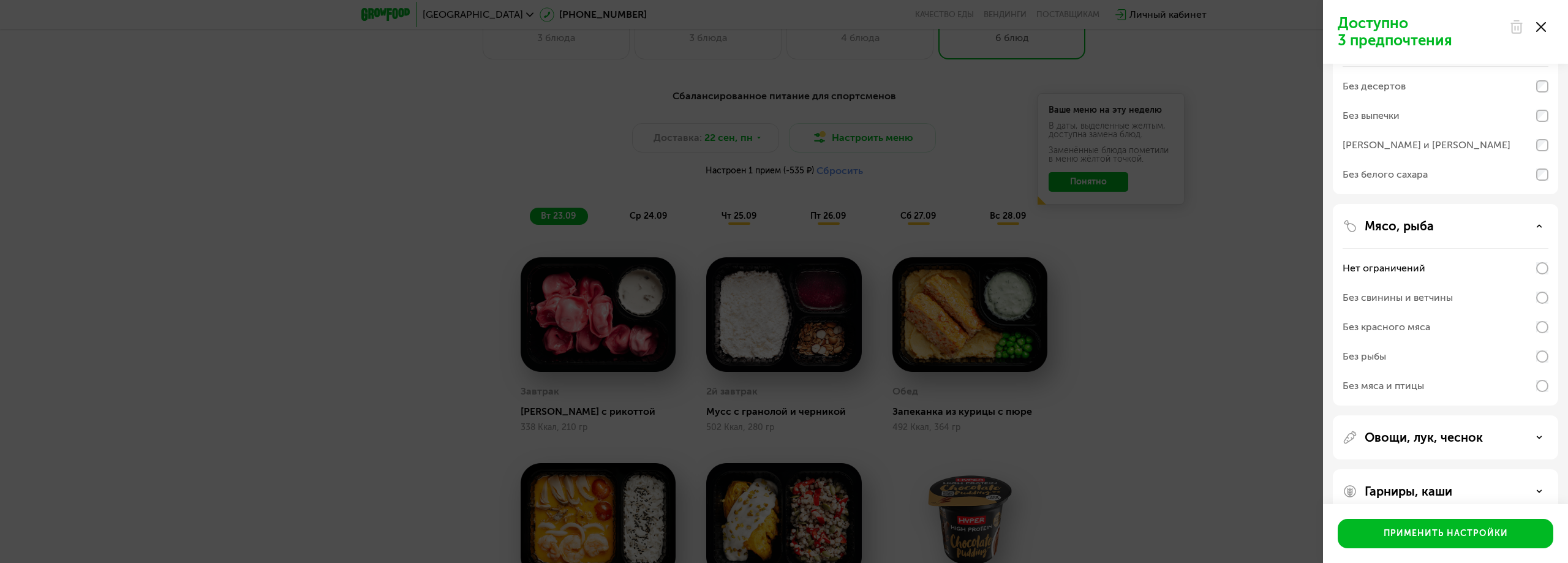
scroll to position [127, 0]
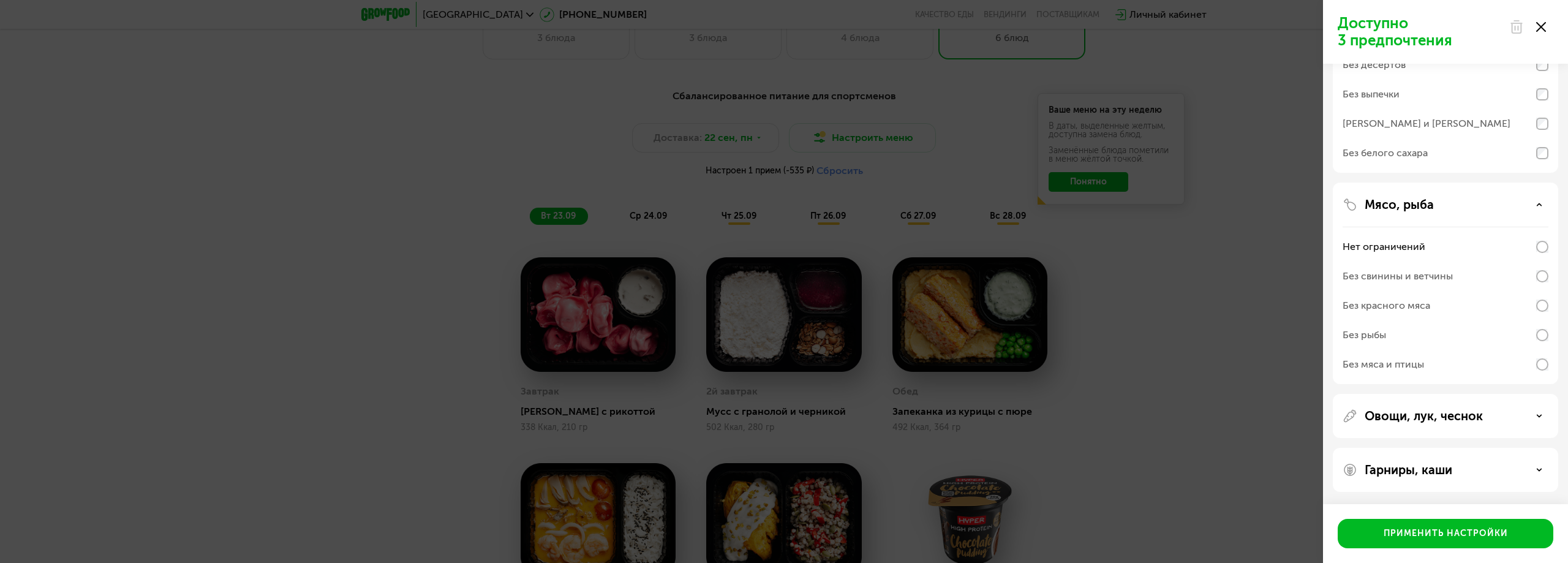
click at [1530, 466] on div "Гарниры, каши" at bounding box center [1445, 470] width 206 height 15
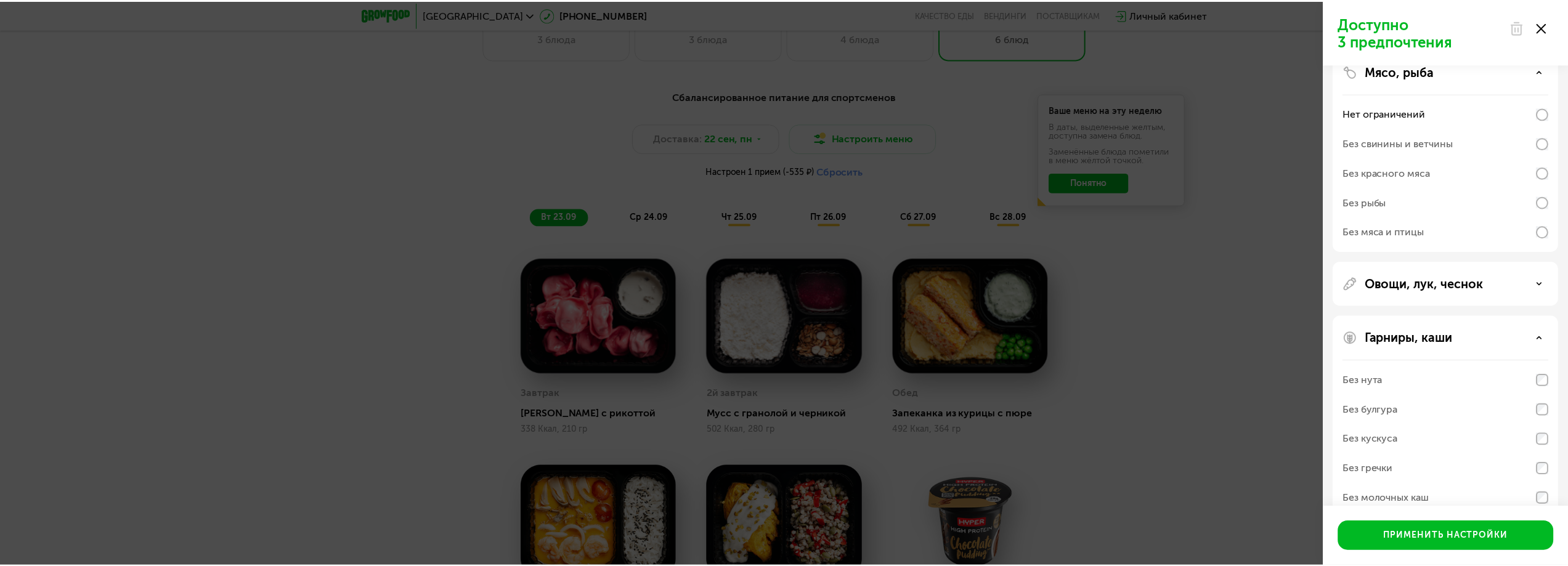
scroll to position [286, 0]
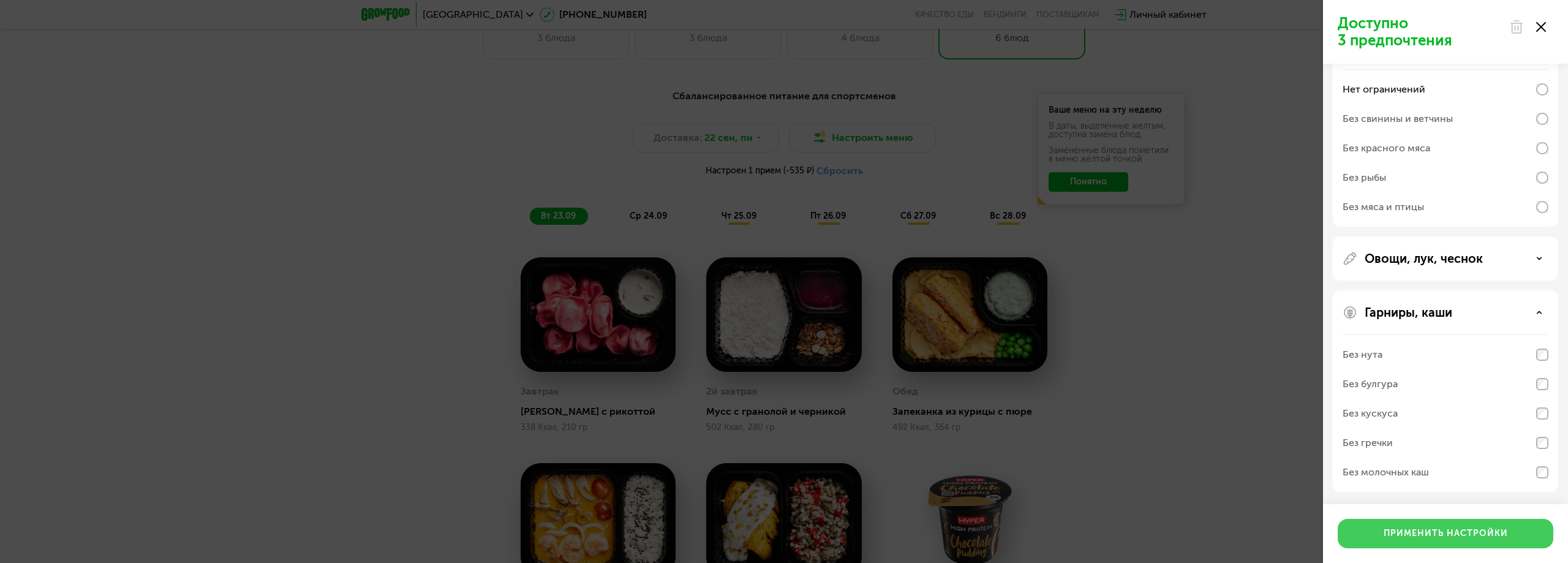
click at [1488, 538] on div "Применить настройки" at bounding box center [1446, 534] width 124 height 12
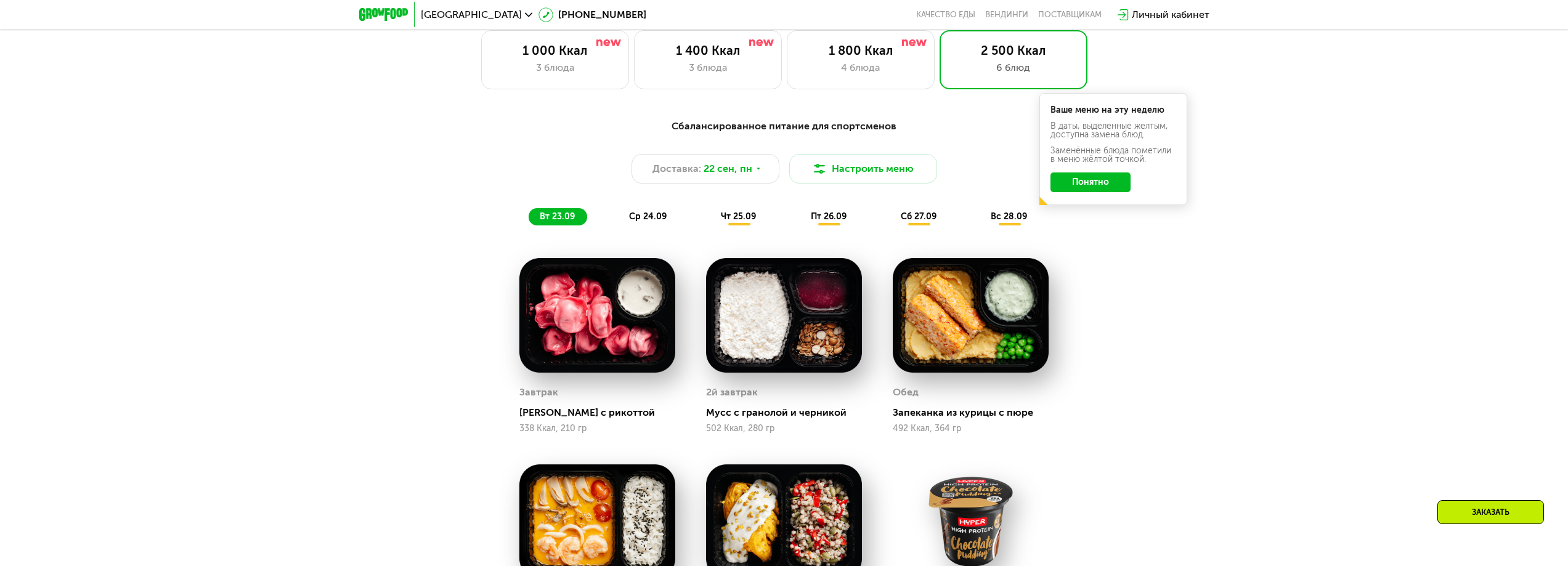
scroll to position [1294, 0]
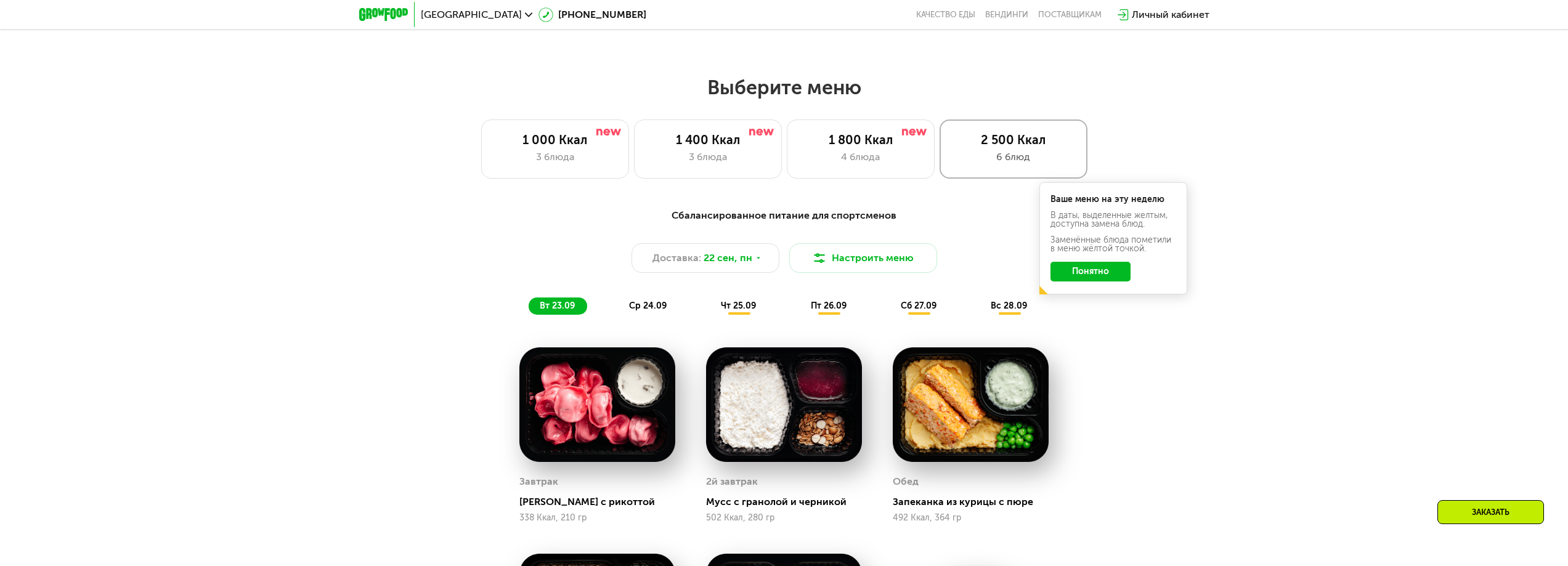
click at [1010, 155] on div "6 блюд" at bounding box center [1013, 157] width 122 height 15
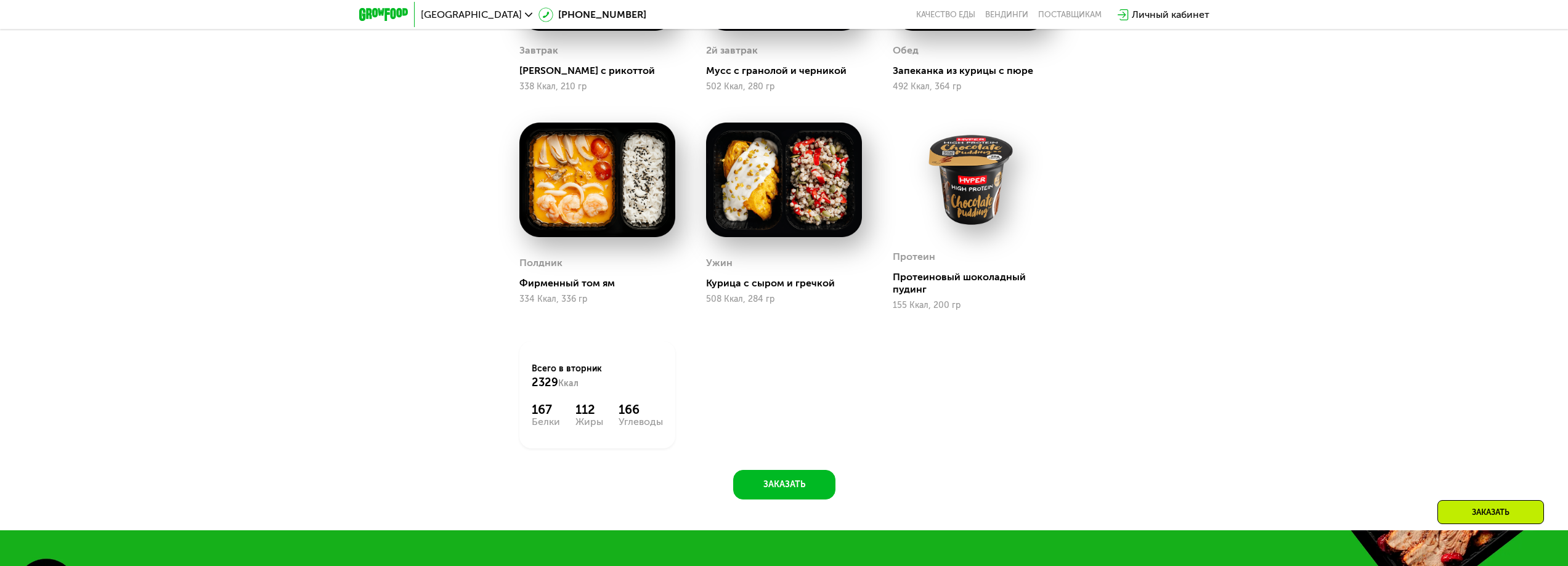
scroll to position [1479, 0]
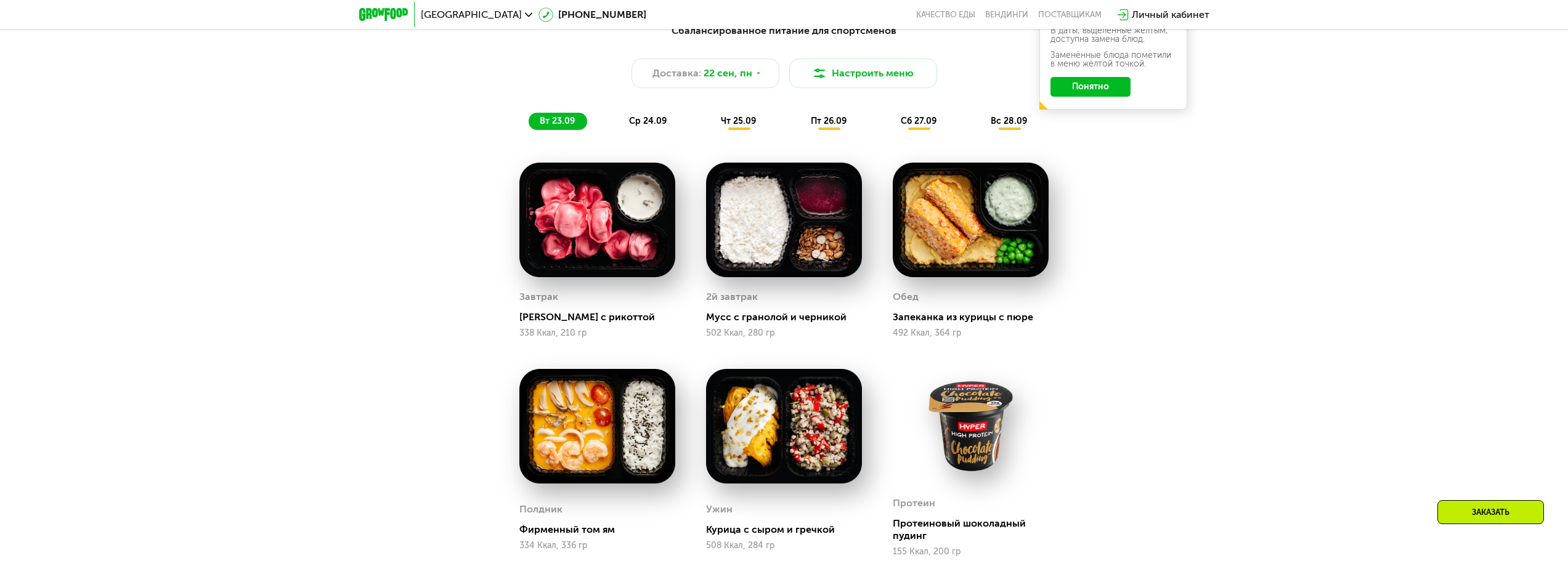
click at [648, 127] on span "ср 24.09" at bounding box center [647, 121] width 37 height 10
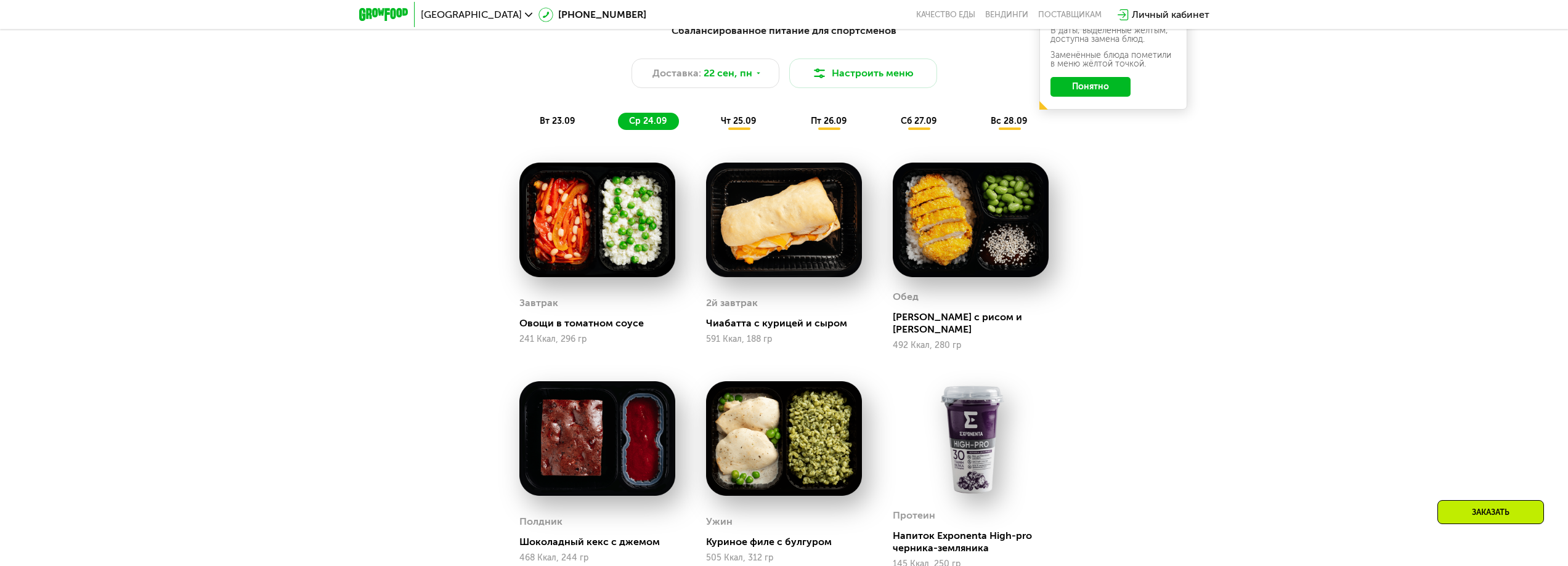
click at [741, 127] on span "чт 25.09" at bounding box center [738, 121] width 35 height 10
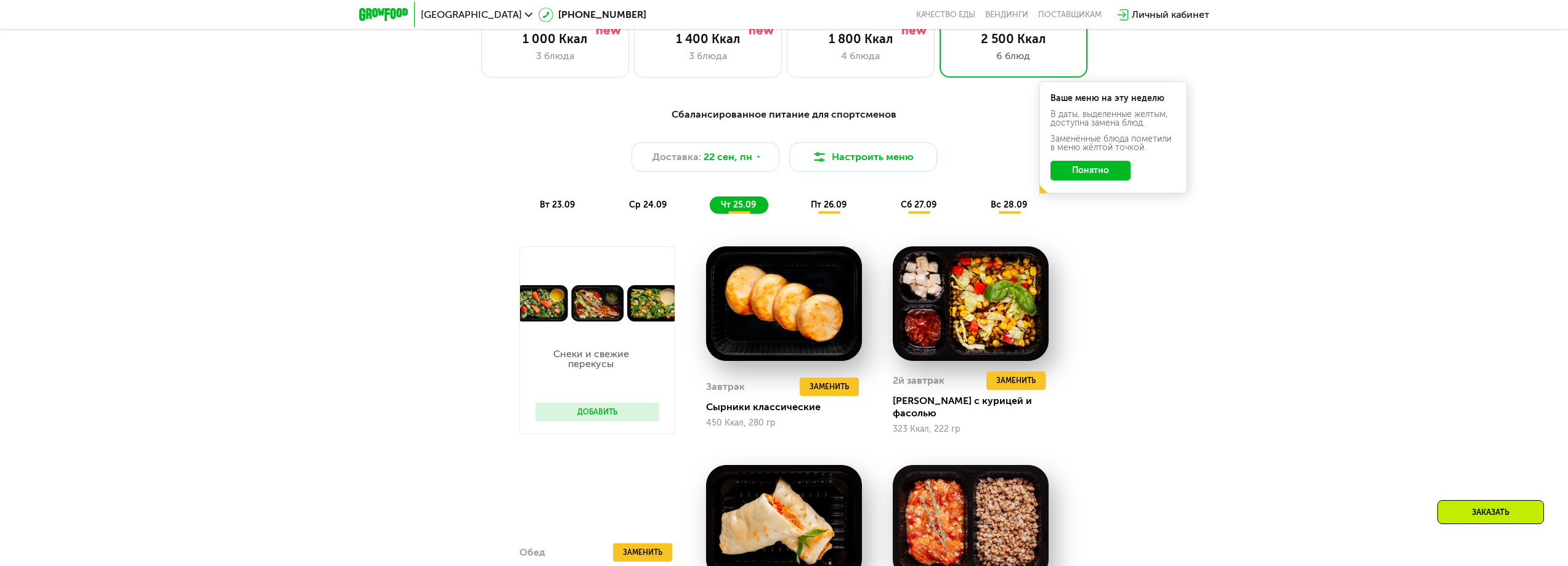
scroll to position [1356, 0]
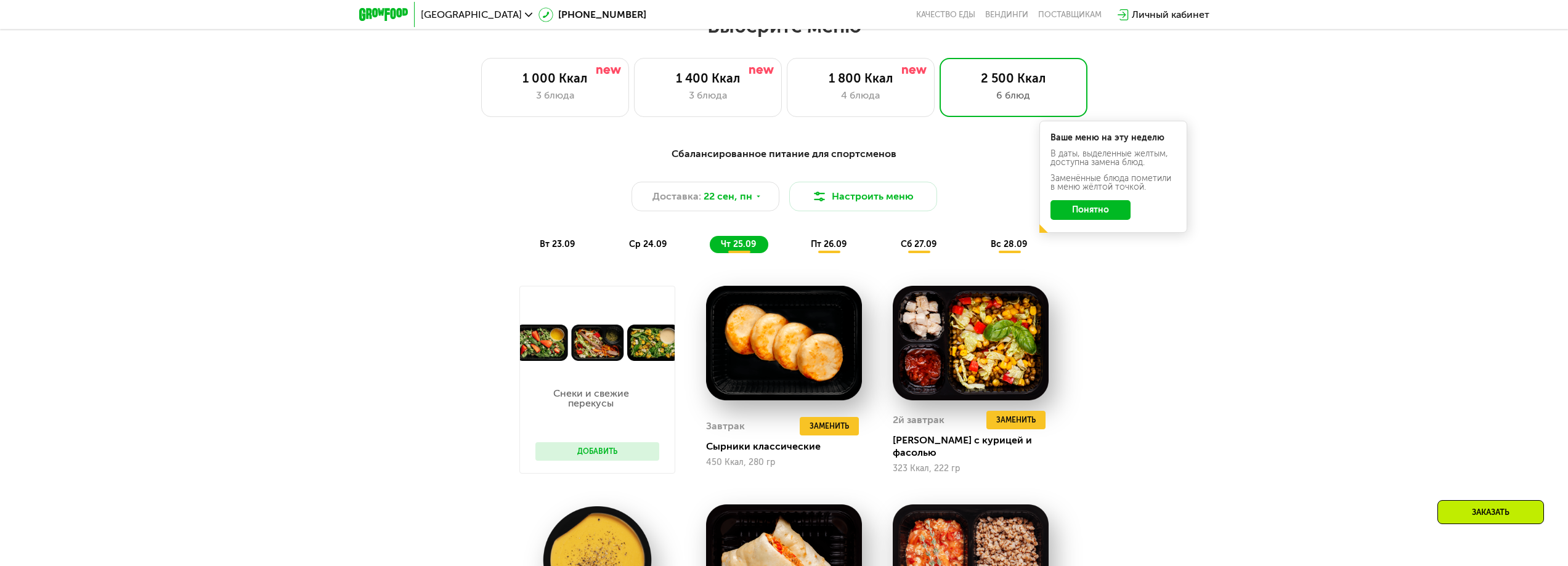
click at [828, 249] on span "пт 26.09" at bounding box center [828, 244] width 36 height 10
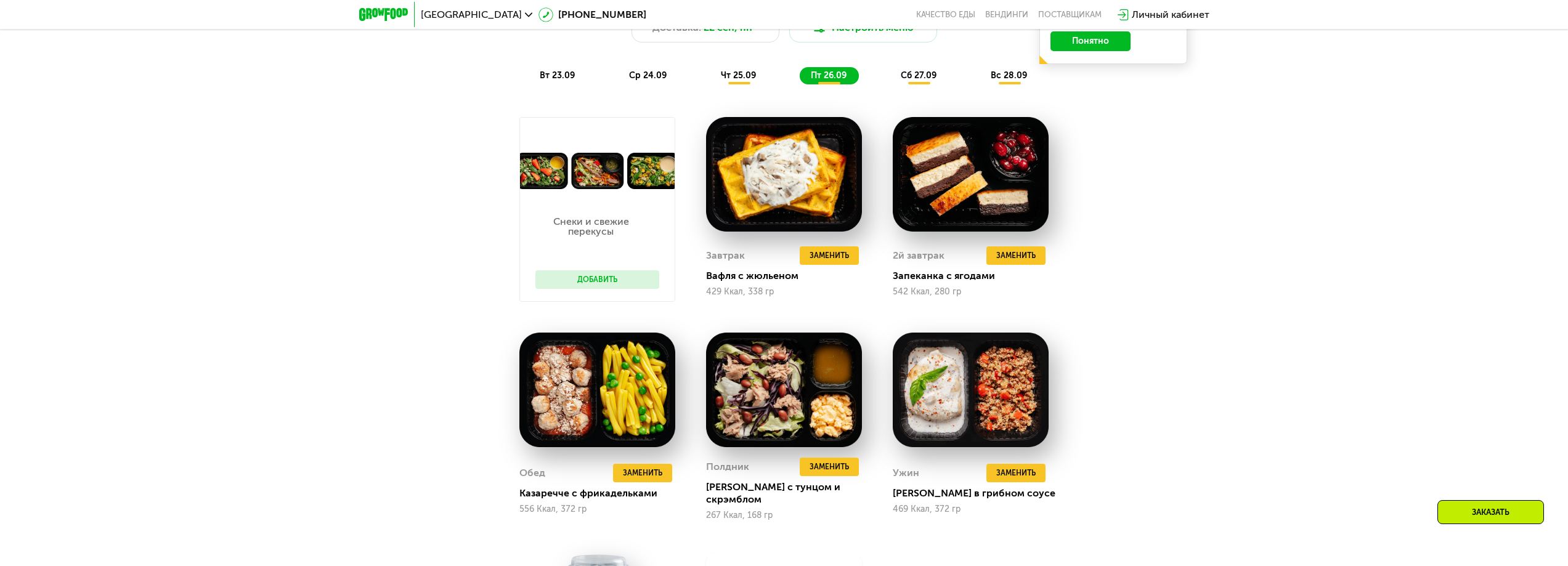
scroll to position [1479, 0]
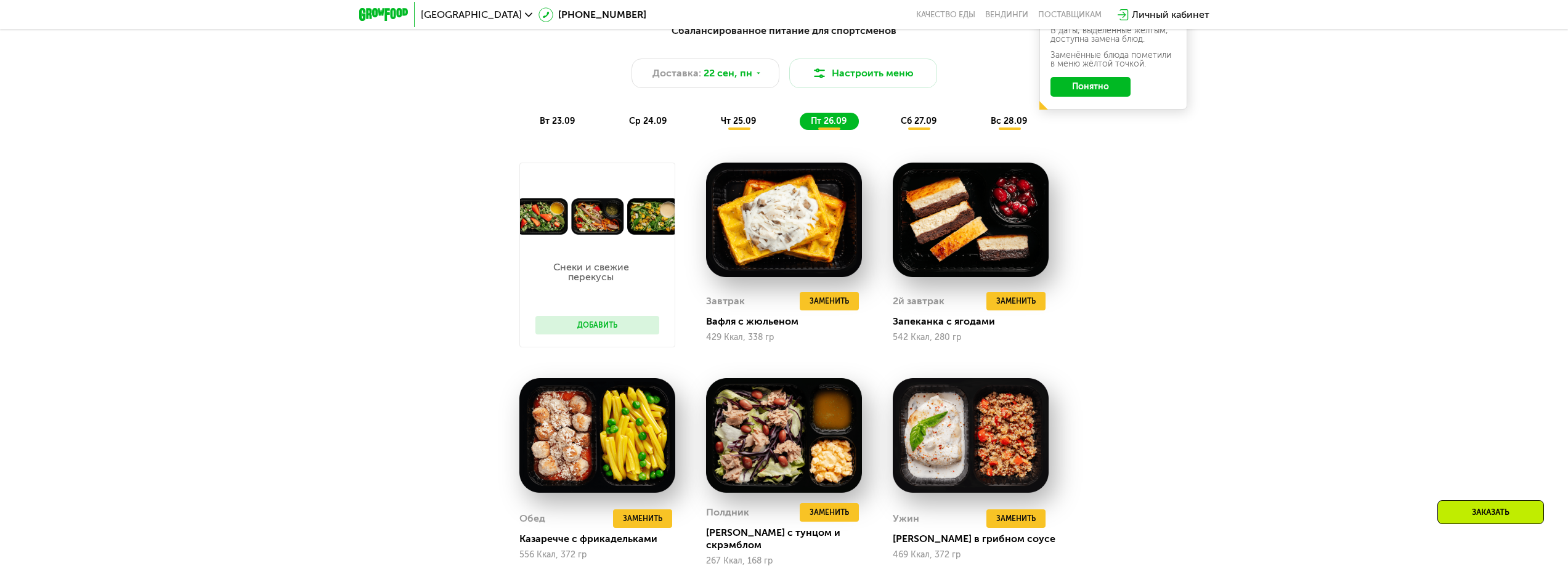
click at [927, 118] on div "сб 27.09" at bounding box center [919, 121] width 59 height 18
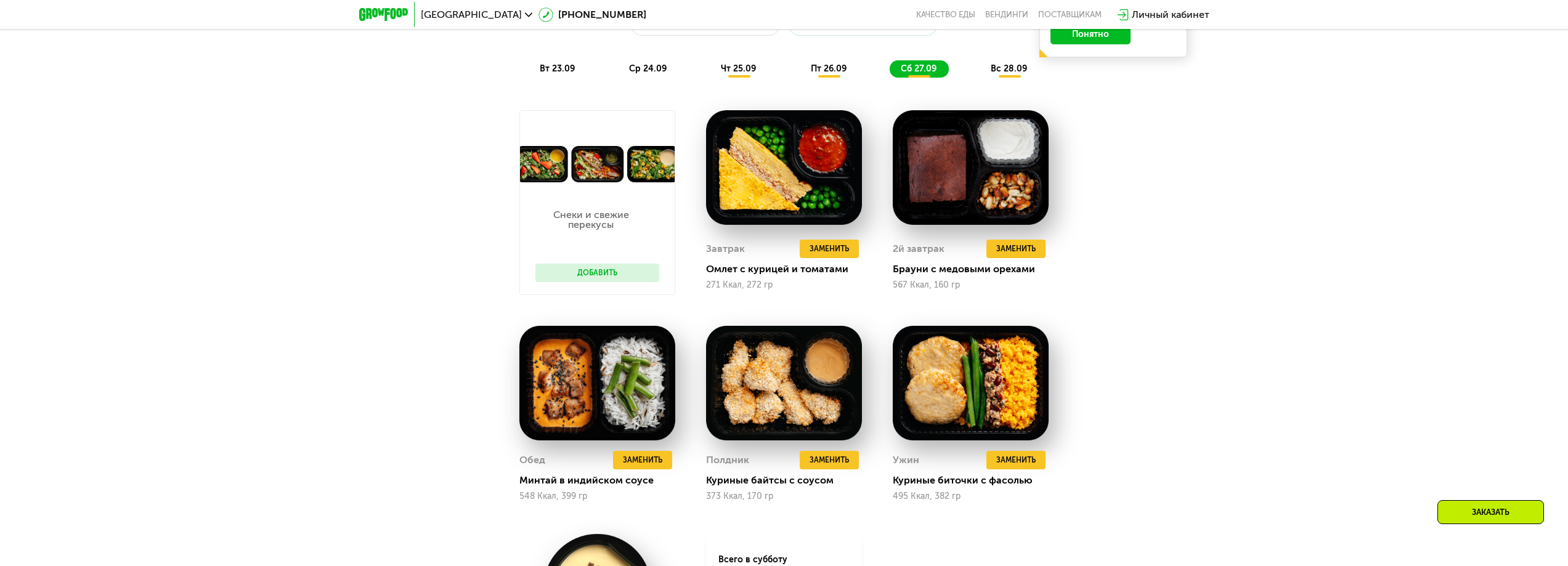
scroll to position [1417, 0]
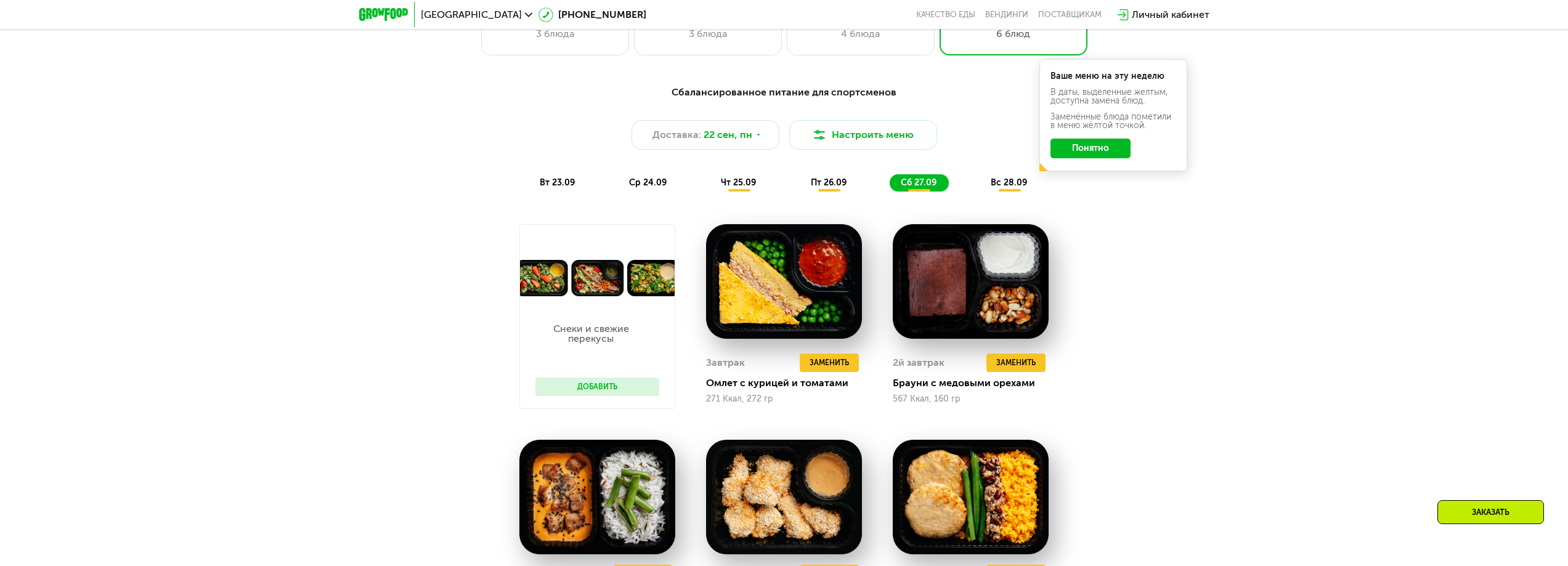
click at [997, 184] on span "вс 28.09" at bounding box center [1009, 183] width 37 height 10
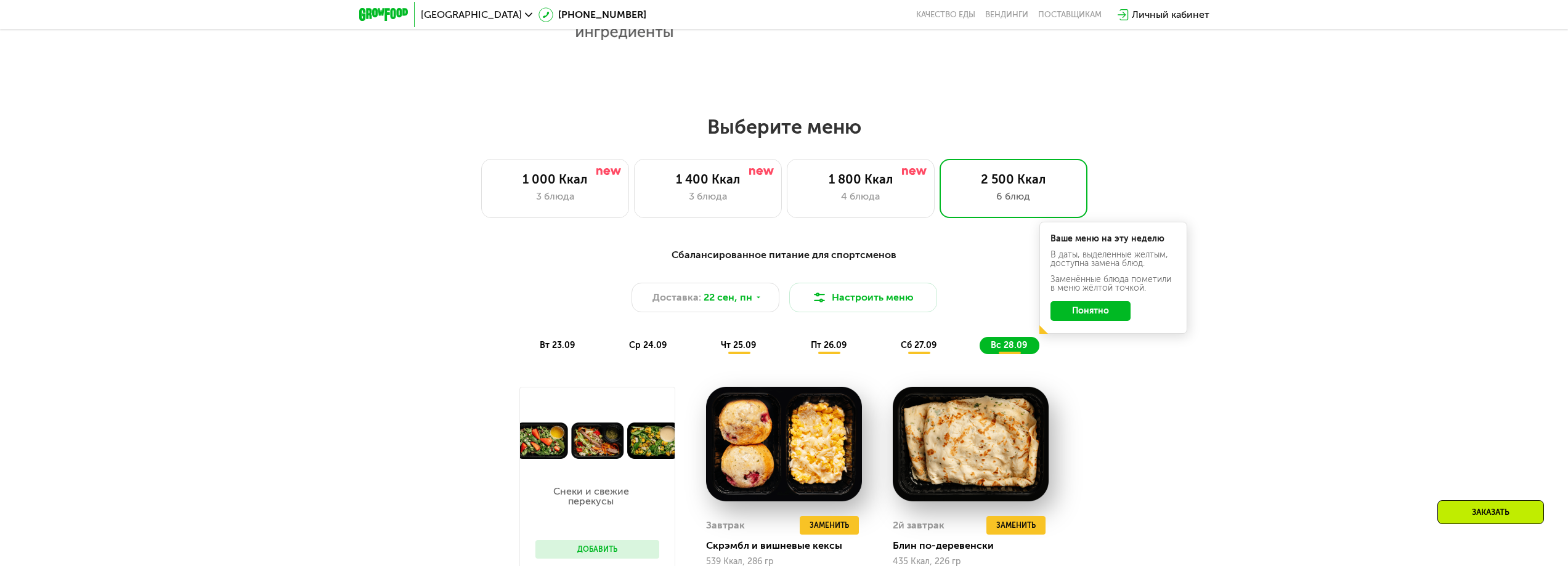
scroll to position [1171, 0]
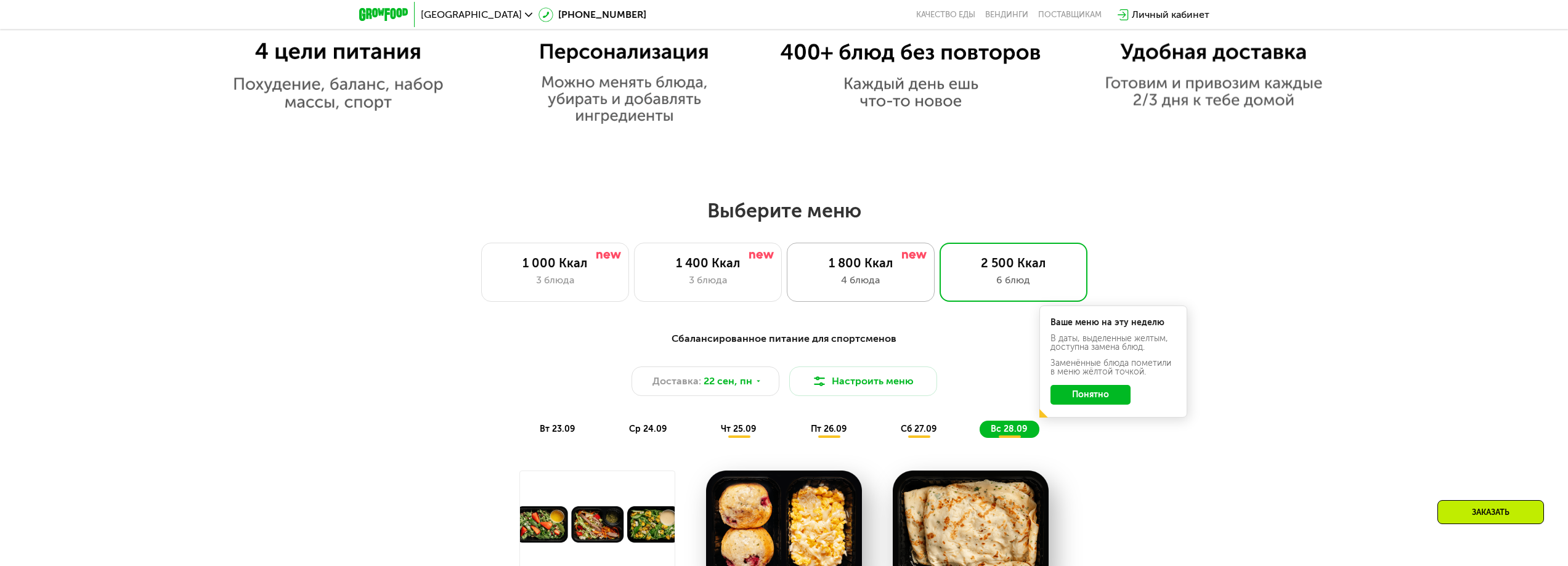
click at [882, 284] on div "4 блюда" at bounding box center [860, 280] width 122 height 15
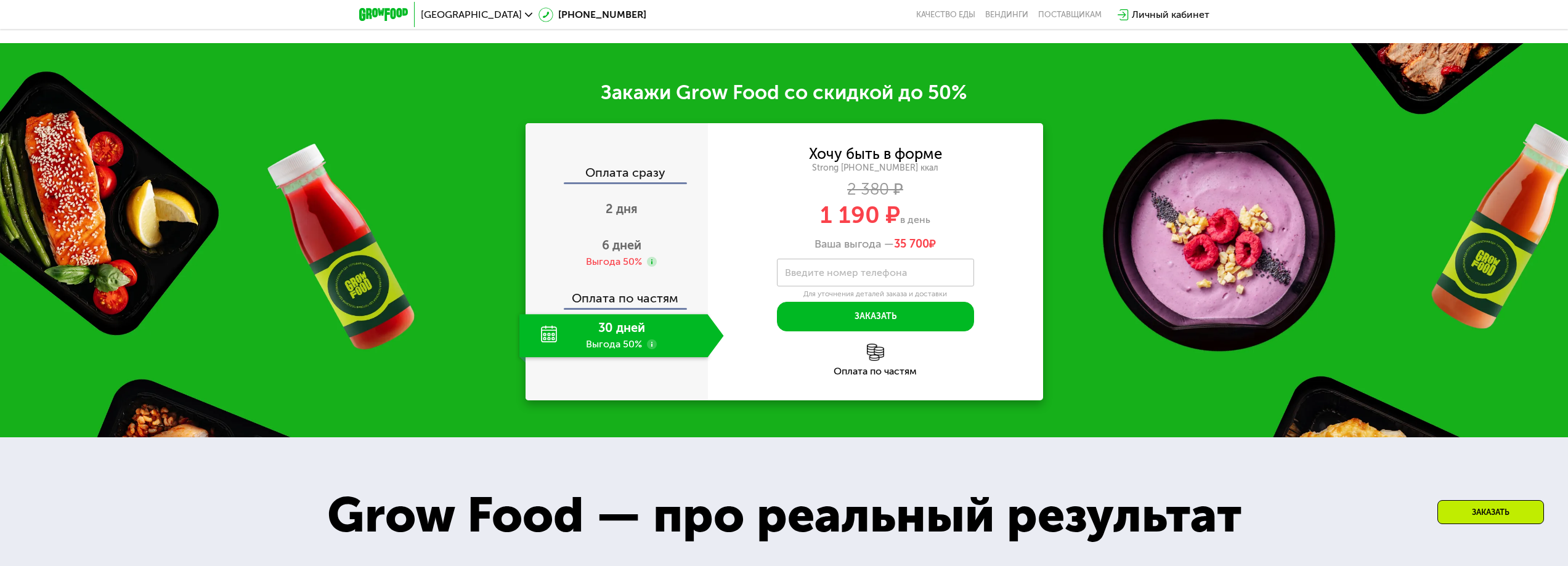
scroll to position [1972, 0]
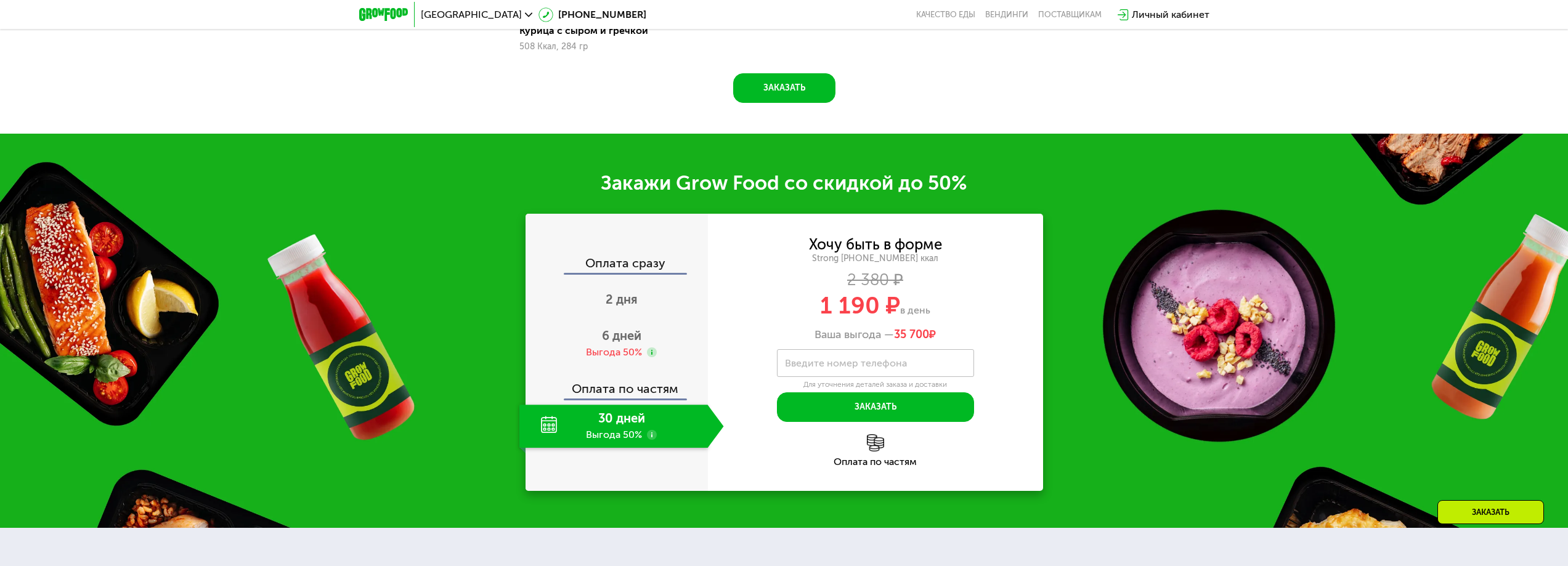
drag, startPoint x: 820, startPoint y: 306, endPoint x: 934, endPoint y: 307, distance: 114.0
click at [934, 307] on div "1 190 ₽ в день" at bounding box center [875, 306] width 335 height 23
drag, startPoint x: 822, startPoint y: 305, endPoint x: 926, endPoint y: 305, distance: 104.0
click at [926, 305] on div "1 190 ₽ в день" at bounding box center [875, 306] width 335 height 23
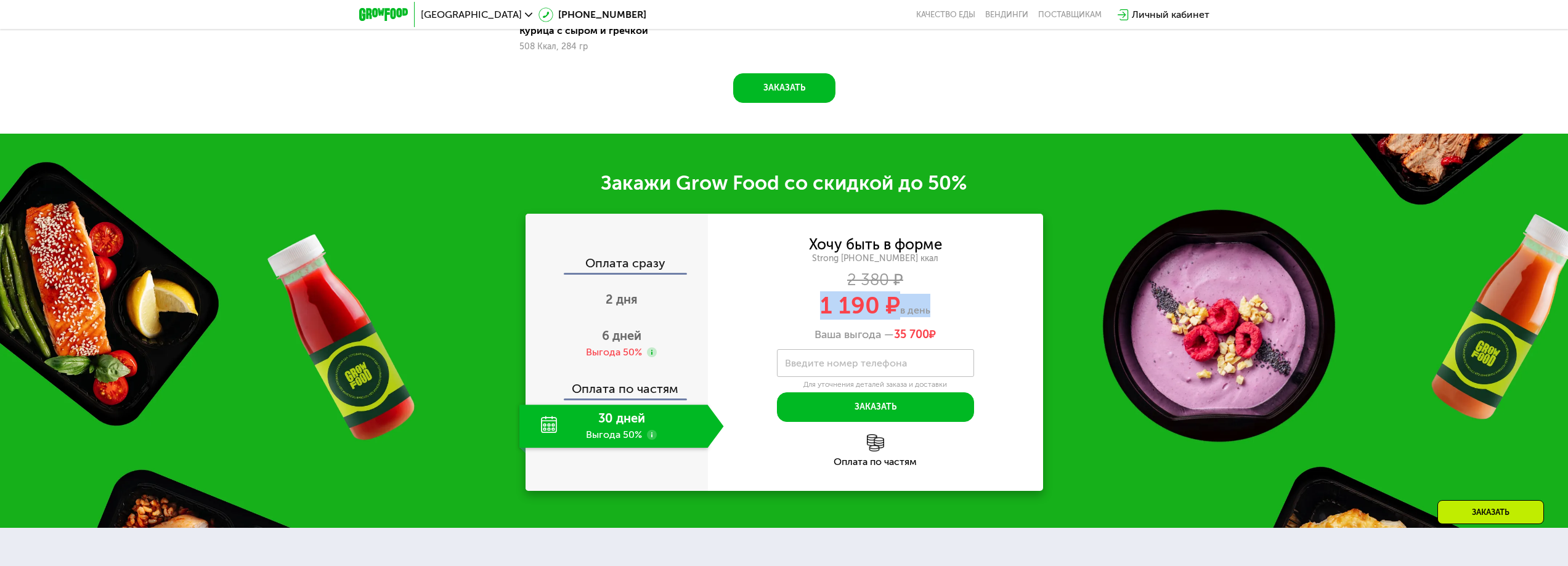
click at [927, 305] on div "1 190 ₽ в день" at bounding box center [875, 306] width 335 height 23
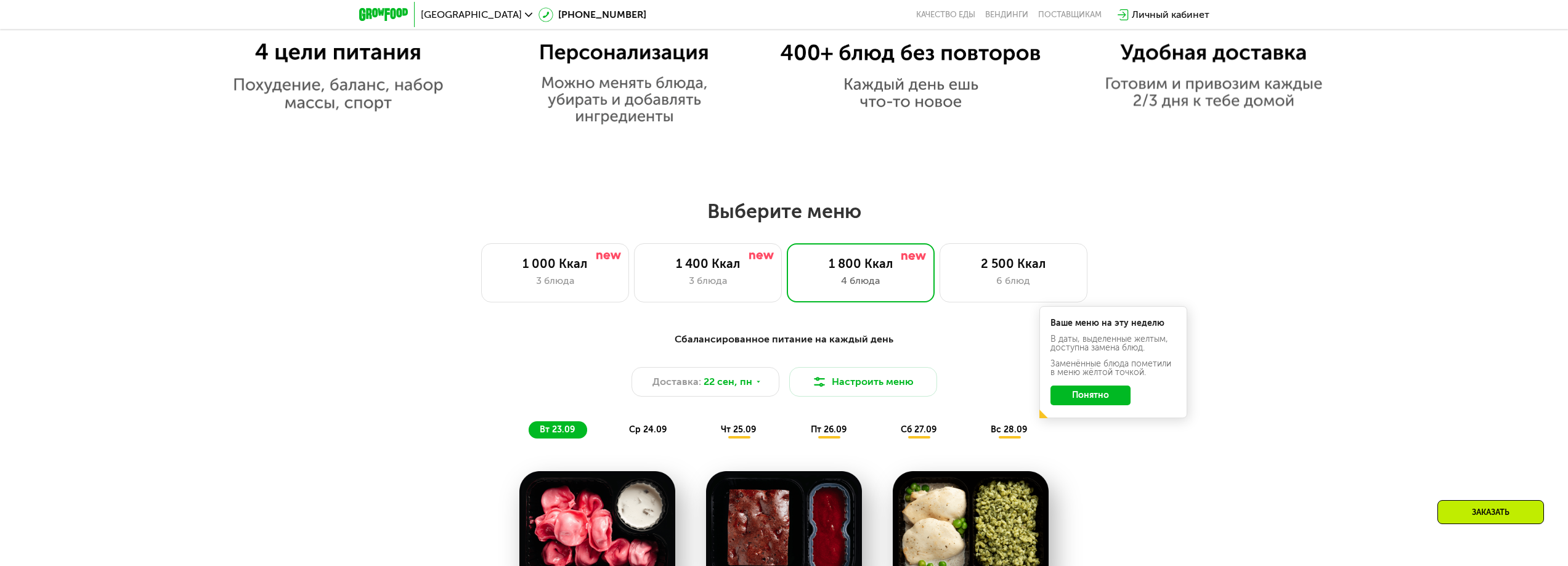
scroll to position [1171, 0]
click at [1020, 285] on div "6 блюд" at bounding box center [1013, 280] width 122 height 15
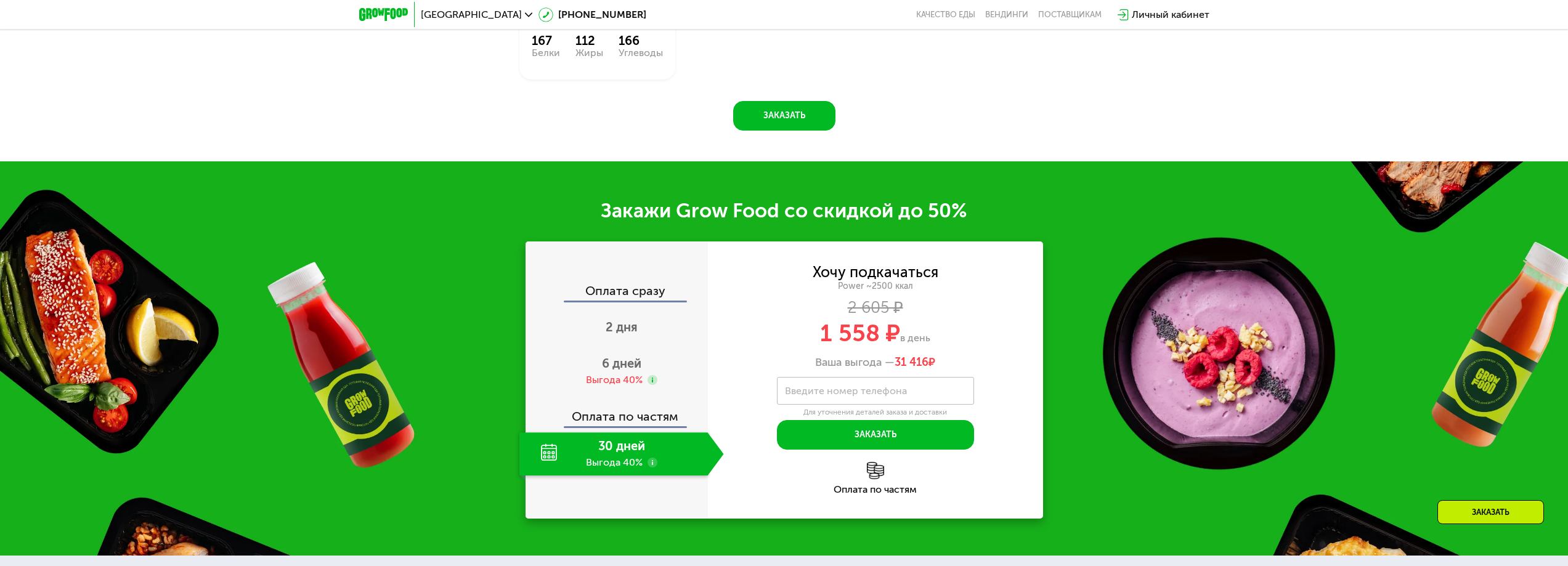
scroll to position [2095, 0]
click at [654, 380] on use at bounding box center [652, 379] width 10 height 10
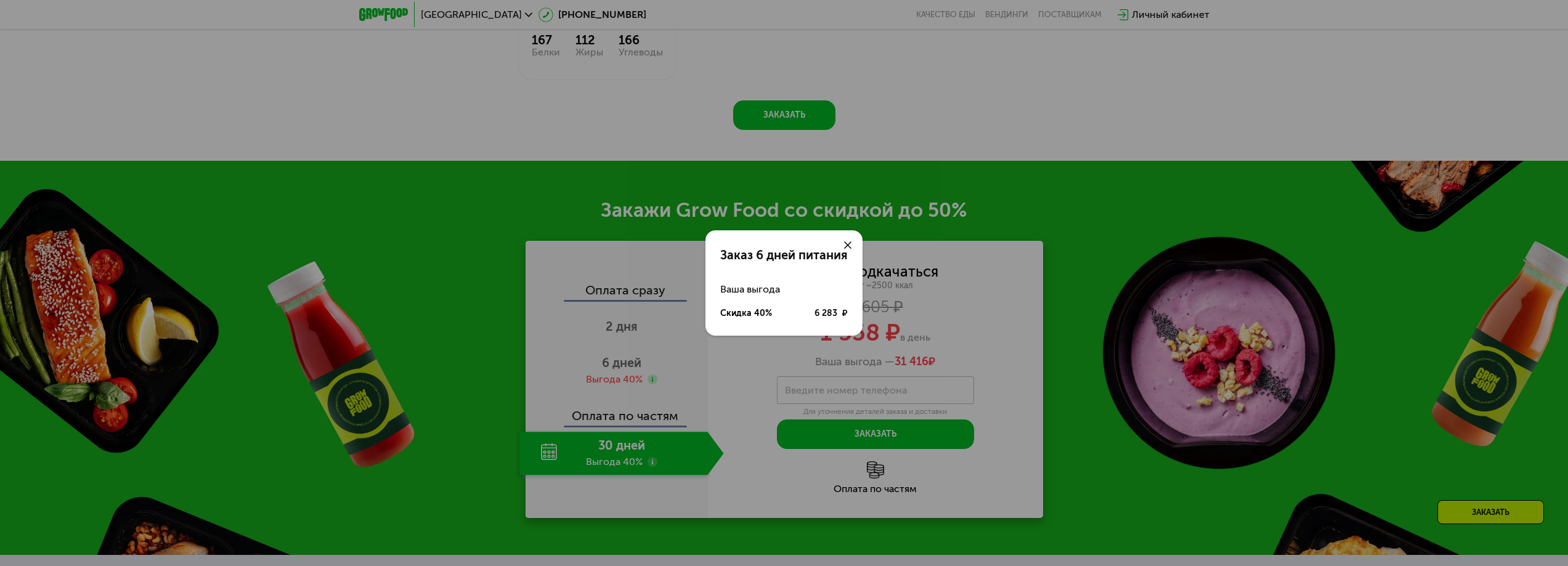
click at [851, 243] on use at bounding box center [848, 245] width 7 height 7
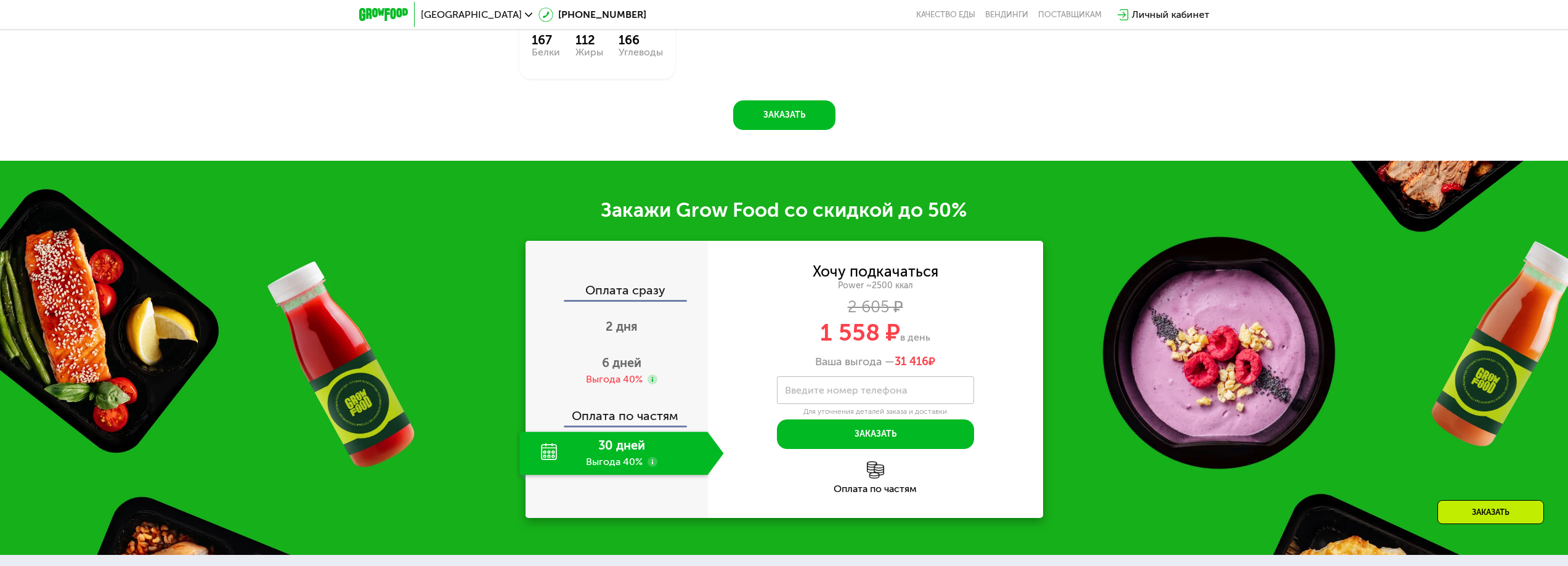
click at [648, 465] on use at bounding box center [652, 461] width 10 height 10
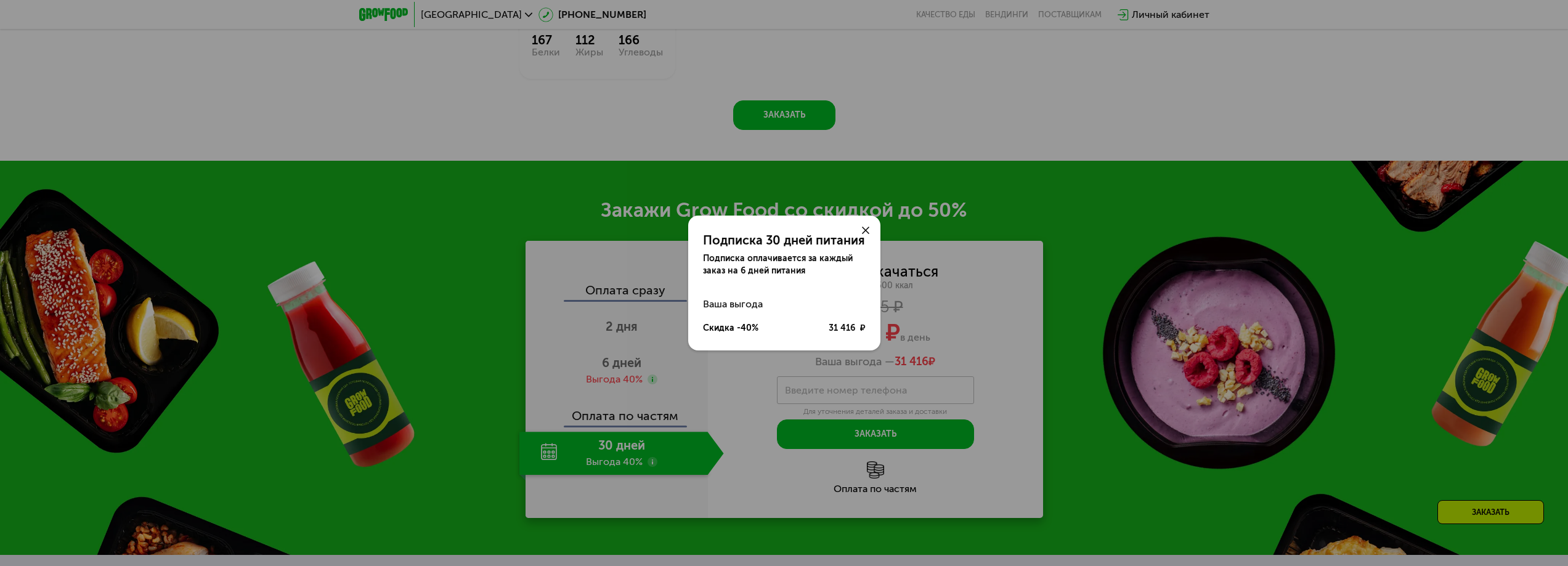
click at [847, 328] on div "31 416 ₽" at bounding box center [847, 328] width 37 height 12
click at [863, 228] on use at bounding box center [866, 230] width 7 height 7
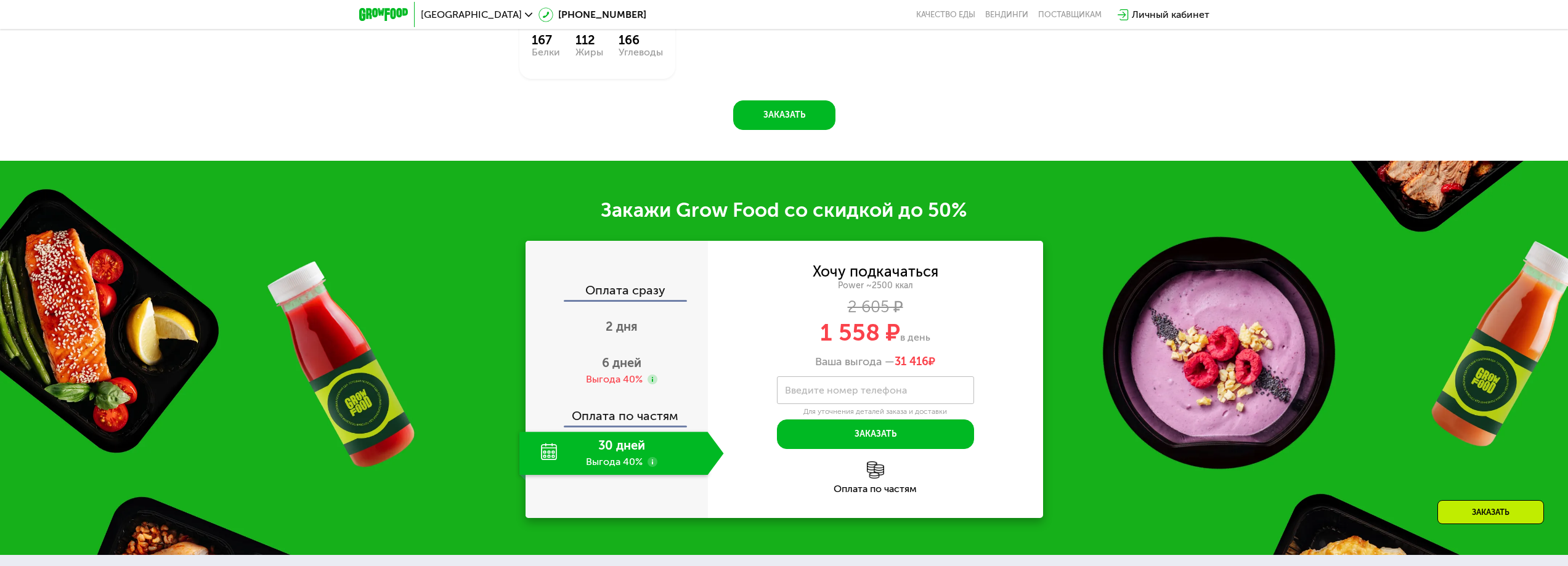
click at [854, 339] on span "1 558 ₽" at bounding box center [860, 333] width 80 height 29
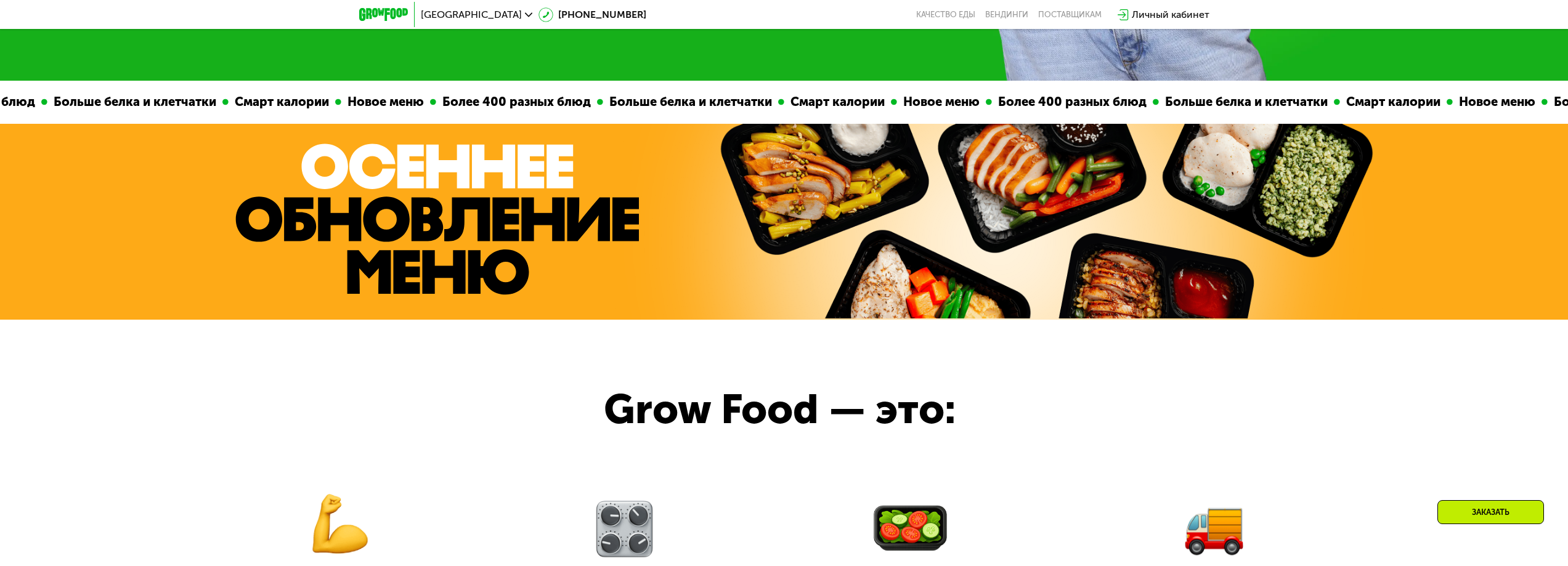
scroll to position [554, 0]
